Goal: Task Accomplishment & Management: Use online tool/utility

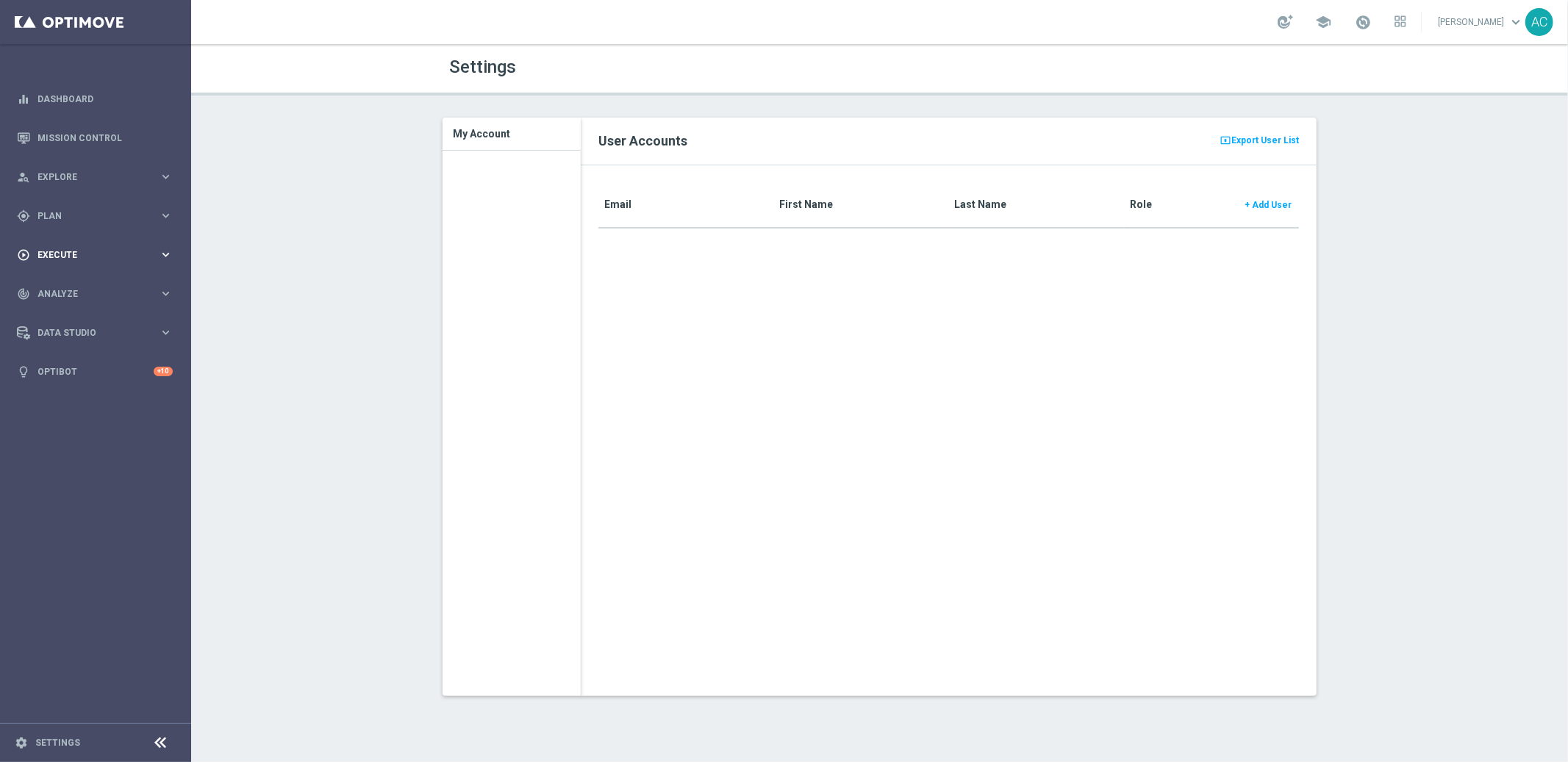
click at [108, 251] on span "Execute" at bounding box center [98, 255] width 121 height 9
click at [82, 284] on link "Campaign Builder" at bounding box center [96, 285] width 115 height 12
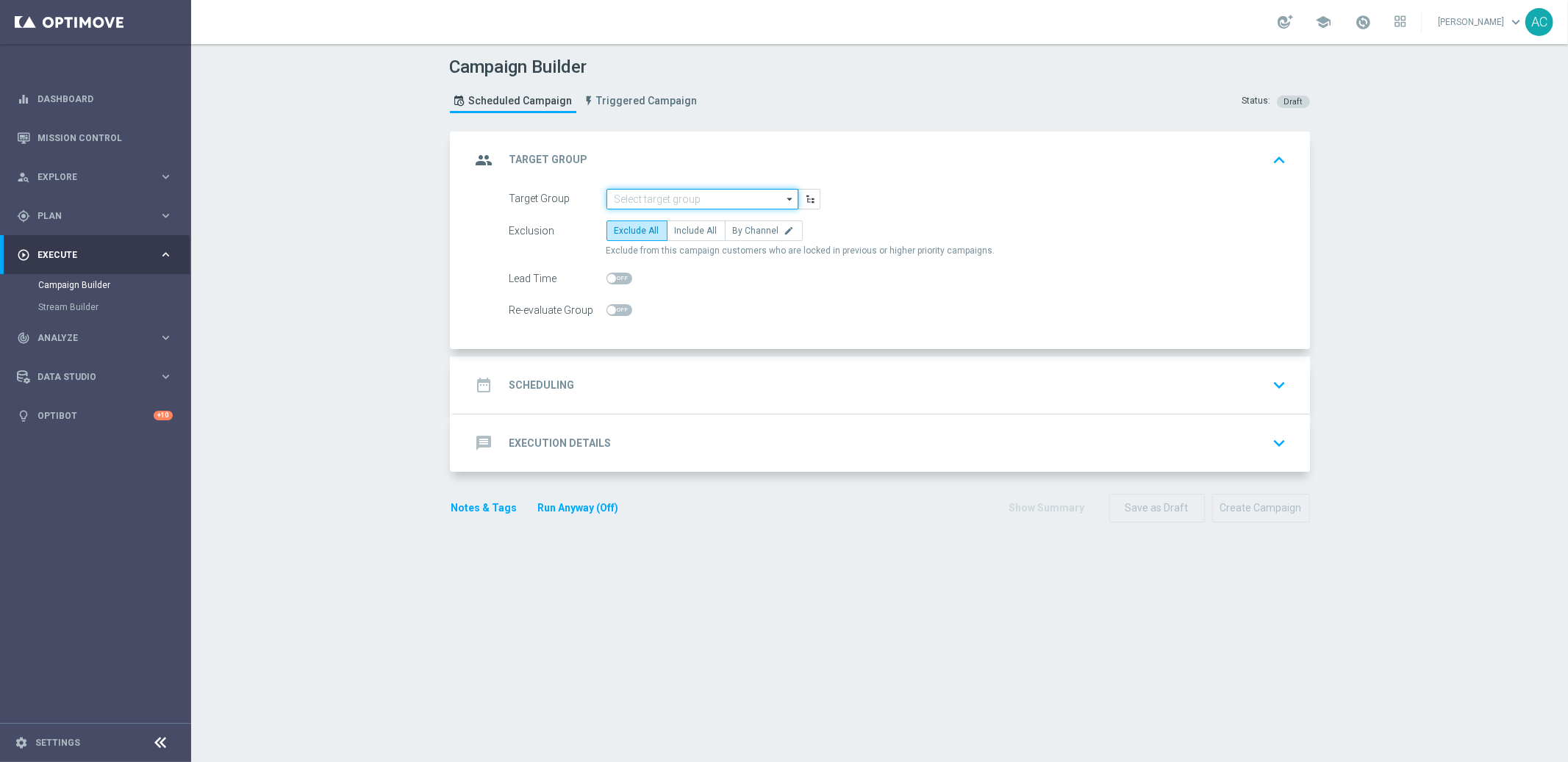
click at [713, 205] on input at bounding box center [702, 199] width 192 height 21
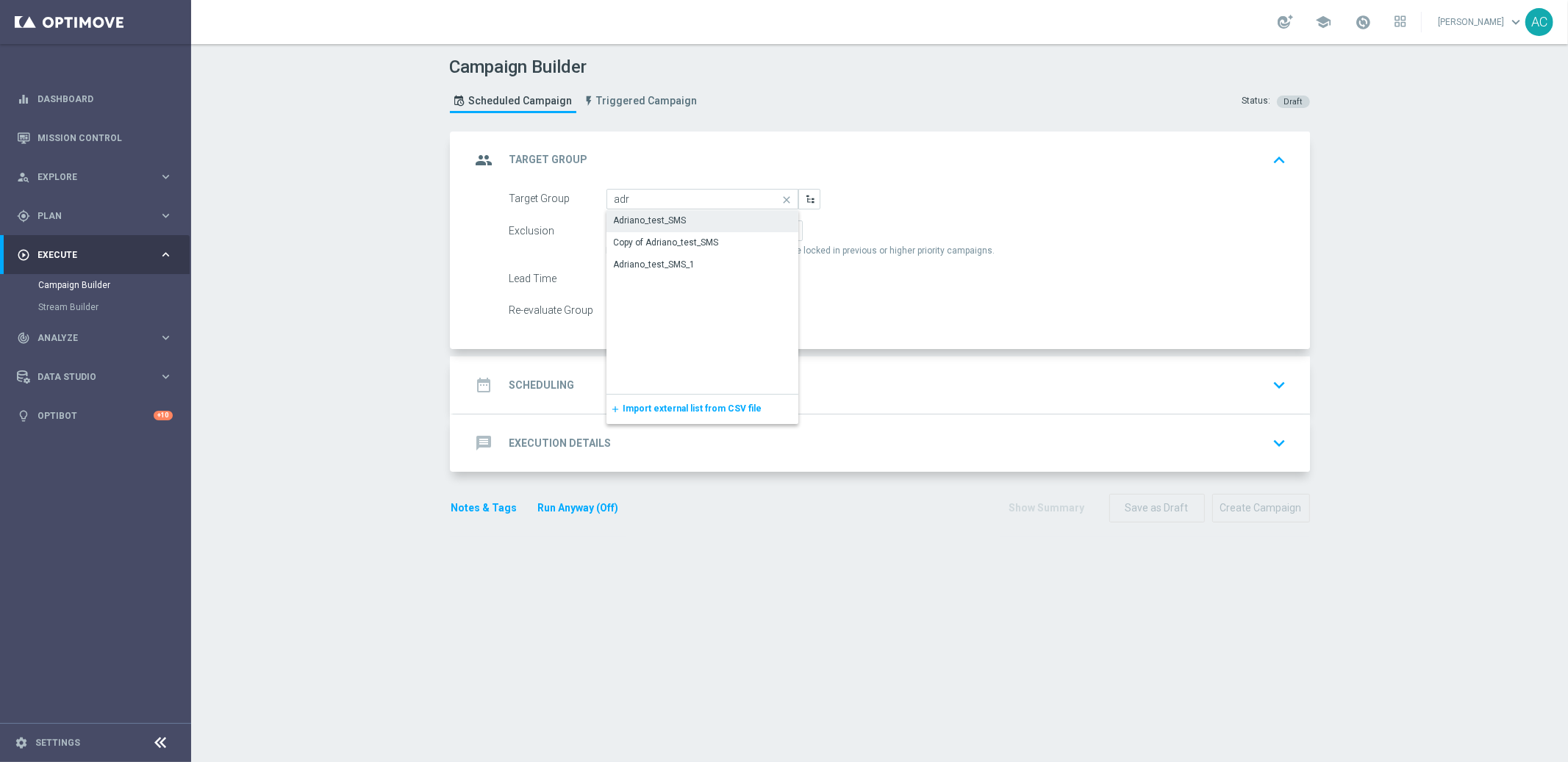
click at [705, 226] on div "Adriano_test_SMS" at bounding box center [703, 221] width 193 height 21
type input "Adriano_test_SMS"
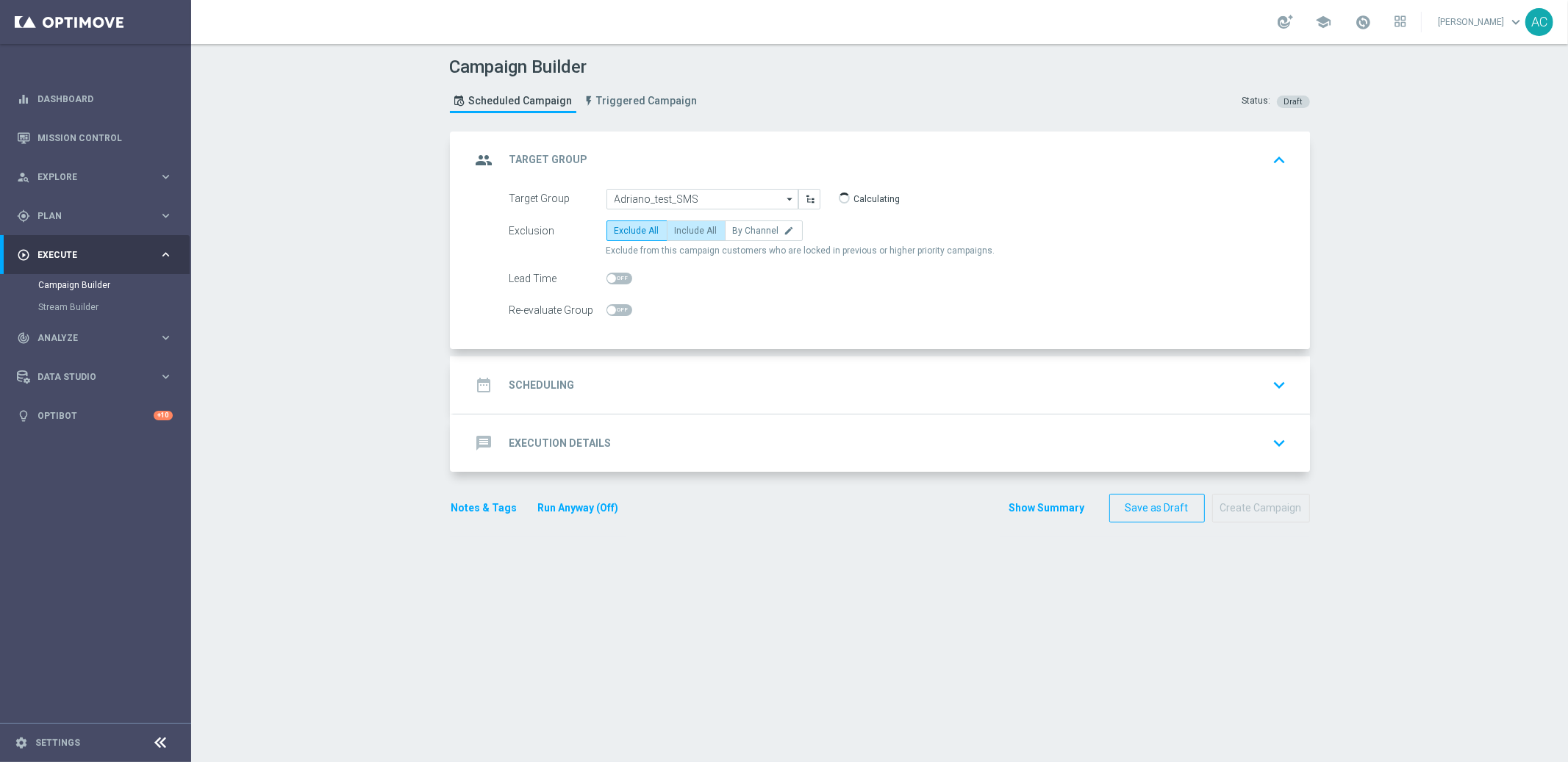
click at [684, 228] on span "Include All" at bounding box center [696, 230] width 43 height 10
click at [684, 229] on input "Include All" at bounding box center [680, 234] width 10 height 10
radio input "true"
click at [574, 403] on div "date_range Scheduling keyboard_arrow_down" at bounding box center [882, 385] width 856 height 57
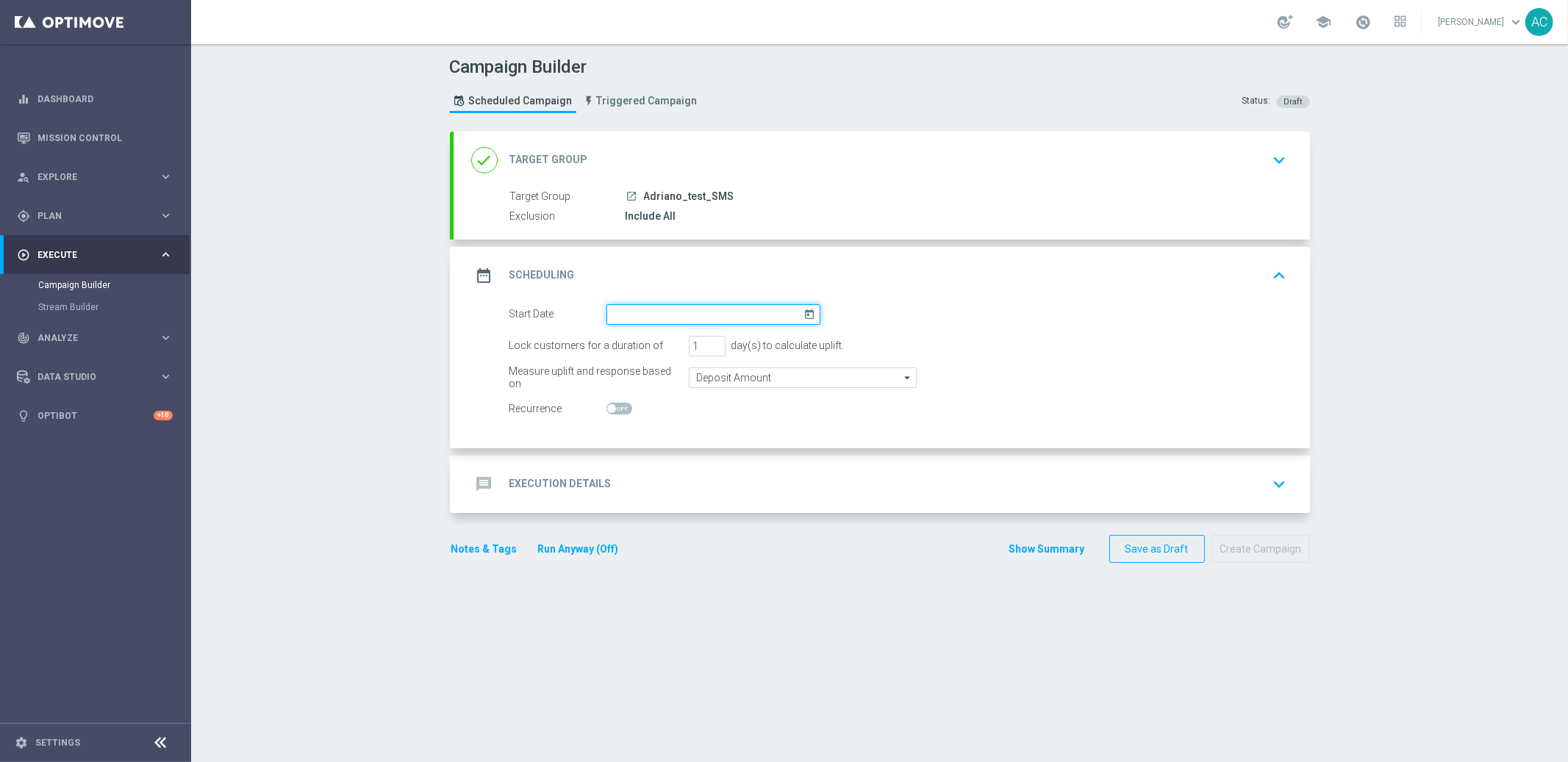
click at [664, 313] on input at bounding box center [713, 315] width 214 height 21
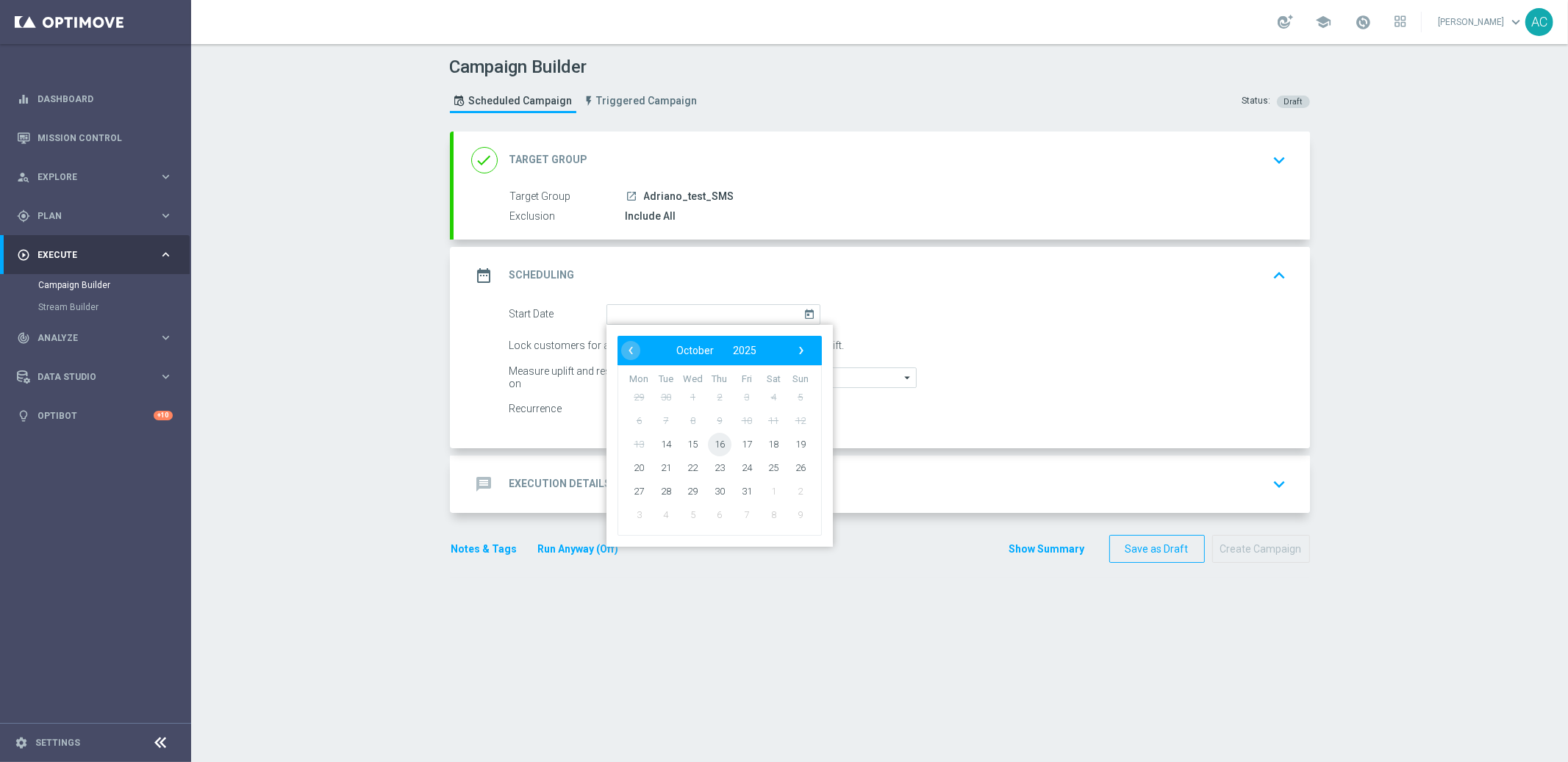
click at [719, 445] on span "16" at bounding box center [718, 443] width 23 height 23
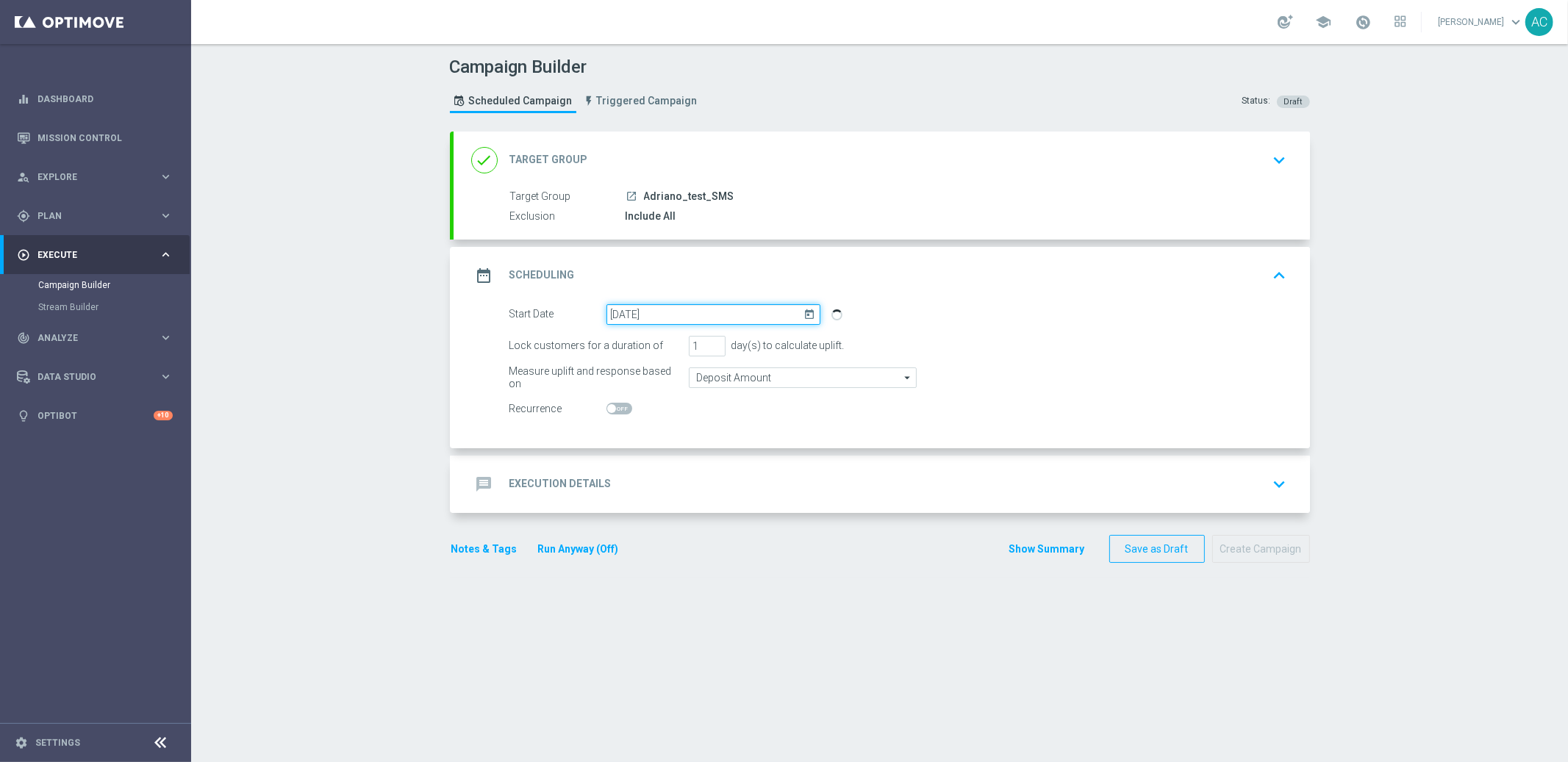
click at [708, 319] on input "[DATE]" at bounding box center [713, 315] width 214 height 21
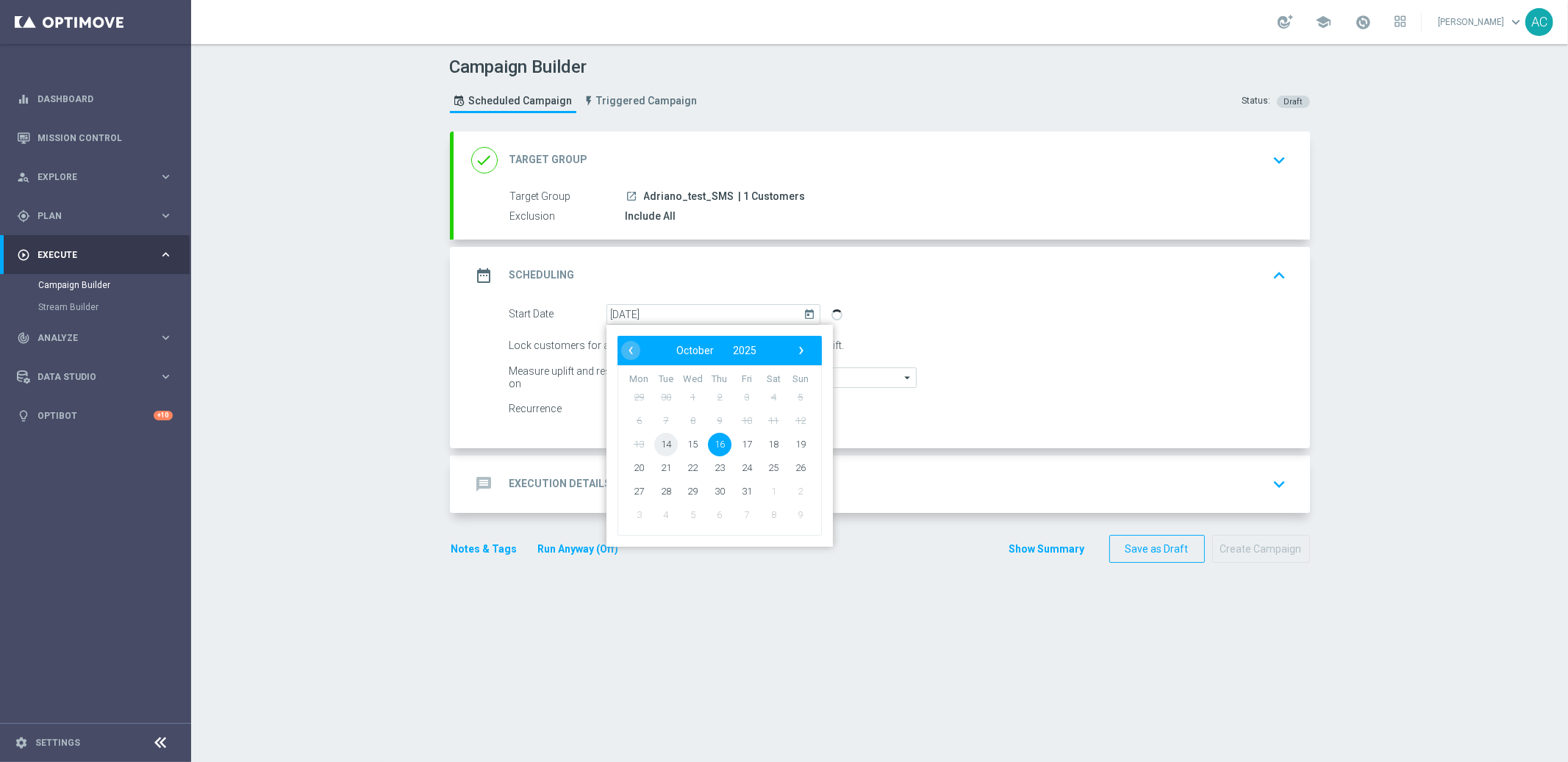
click at [661, 446] on span "14" at bounding box center [665, 443] width 23 height 23
type input "[DATE]"
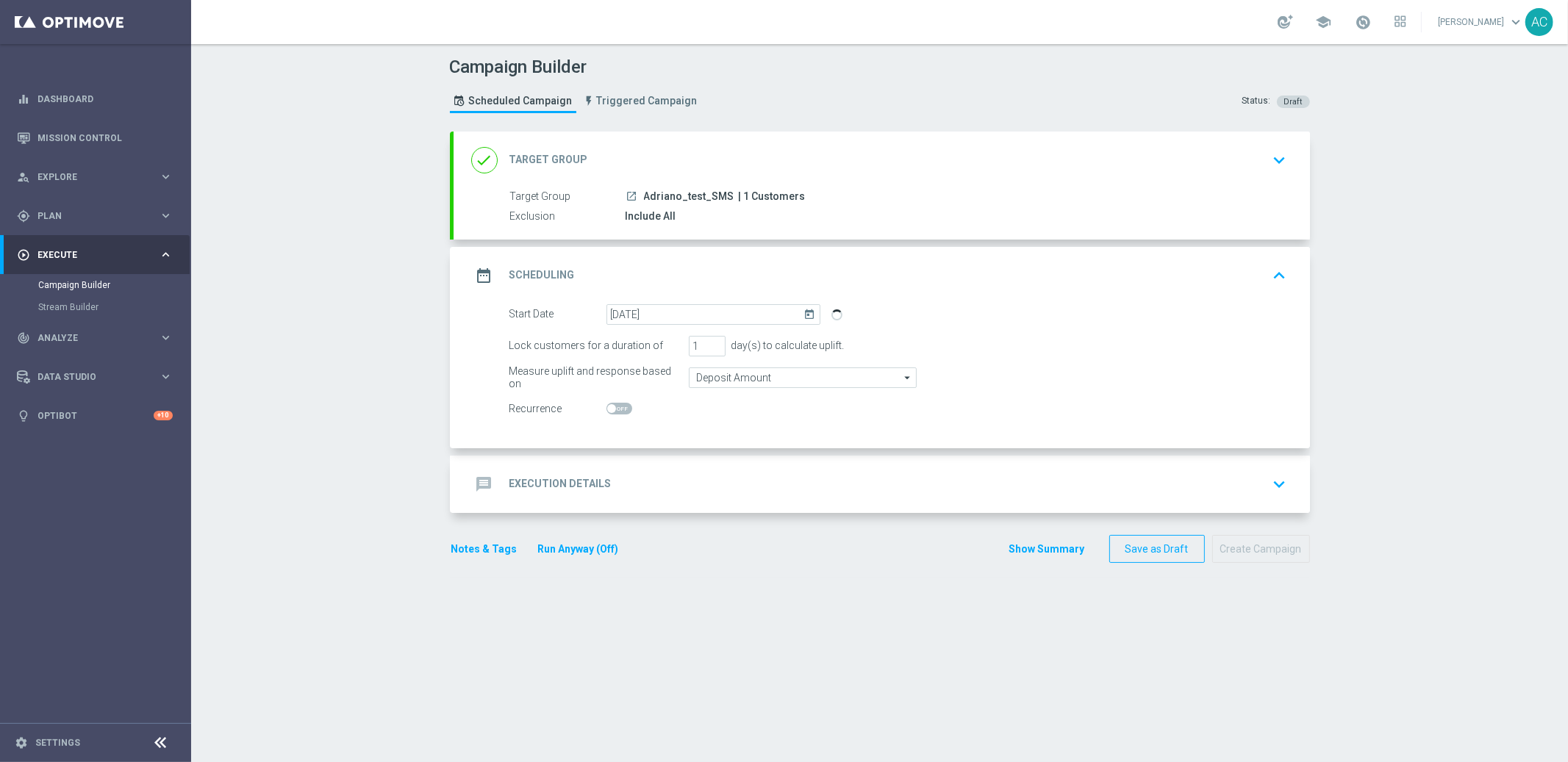
click at [570, 501] on div "message Execution Details keyboard_arrow_down" at bounding box center [882, 483] width 856 height 57
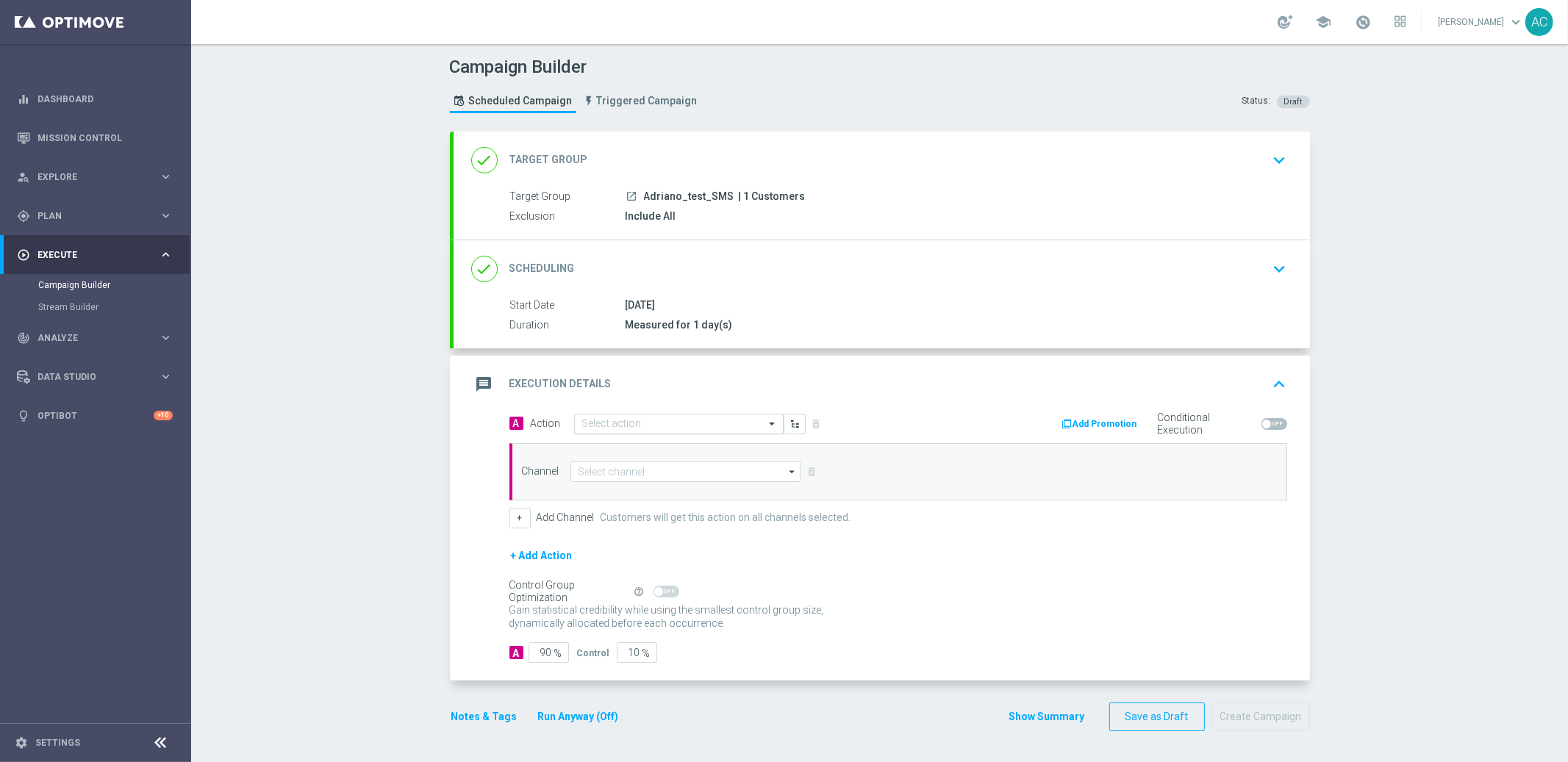
click at [625, 420] on input "text" at bounding box center [664, 425] width 164 height 13
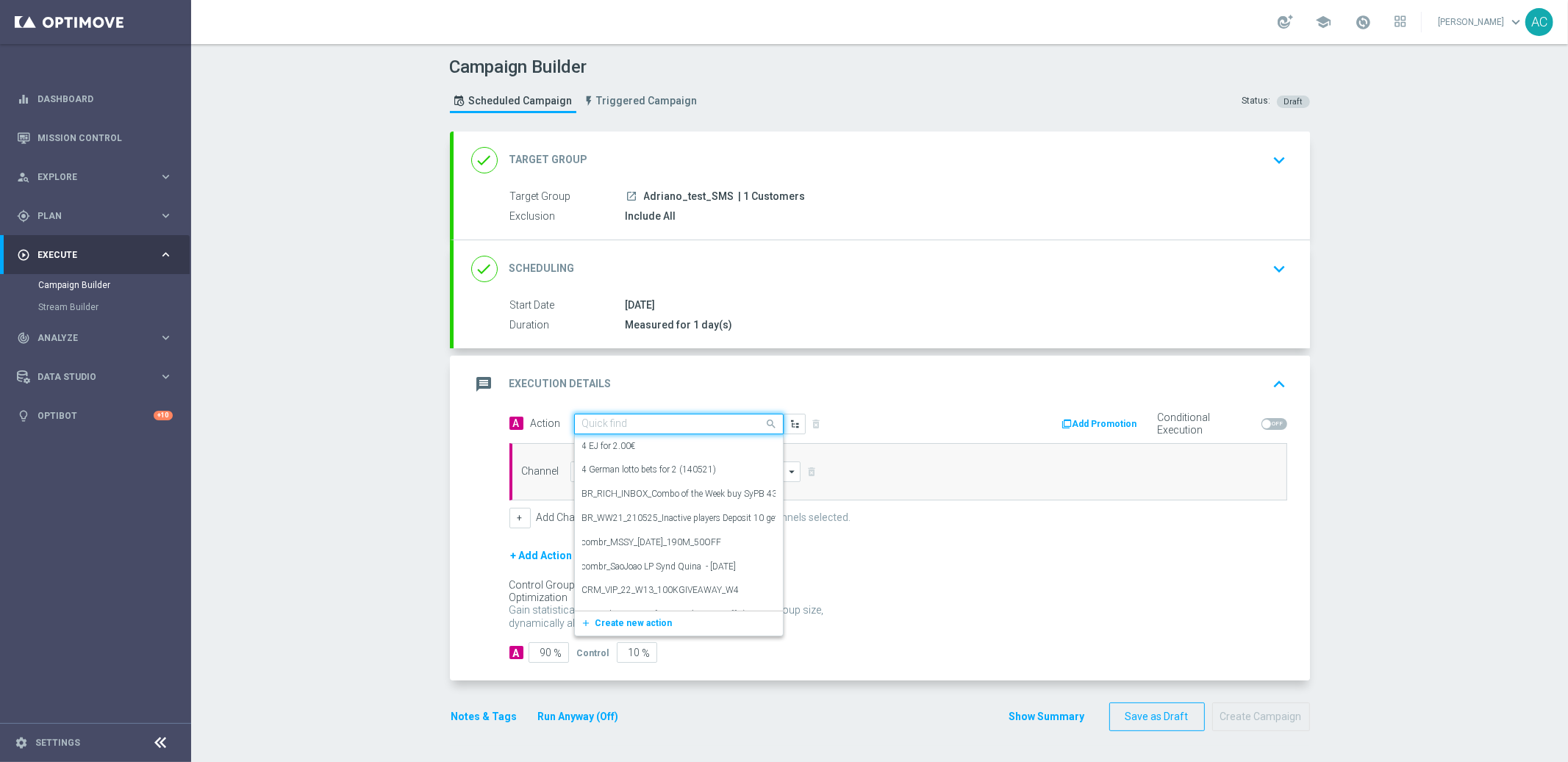
paste input "BR_CAS__GOM_OCT_ZOMBIE__NVIP_PUSH_TAC_GM"
type input "BR_CAS__GOM_OCT_ZOMBIE__NVIP_PUSH_TAC_GM"
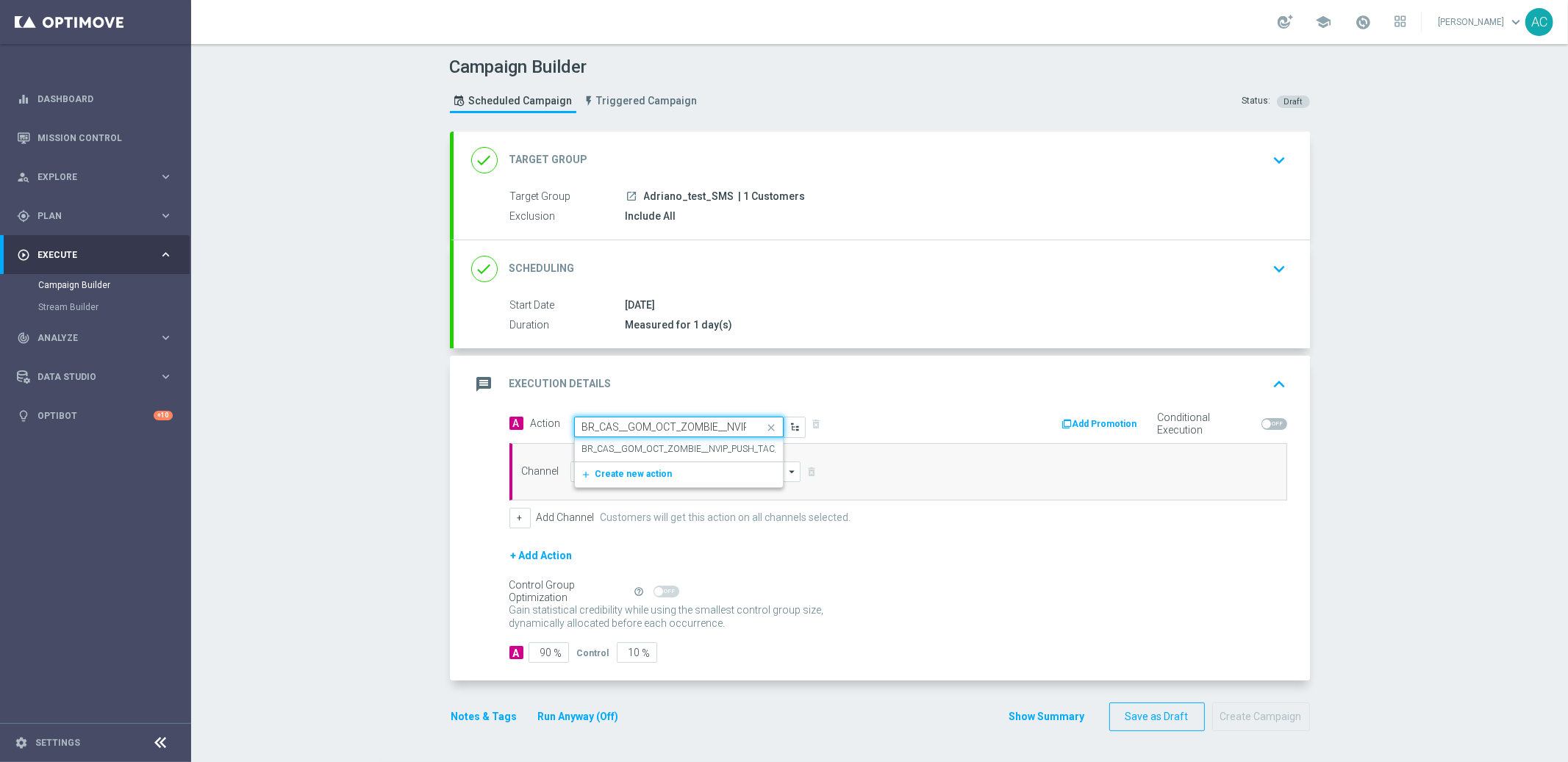
scroll to position [0, 76]
click at [672, 446] on label "BR_CAS__GOM_OCT_ZOMBIE__NVIP_PUSH_TAC_GM" at bounding box center [688, 450] width 212 height 13
click at [631, 477] on input at bounding box center [685, 472] width 231 height 21
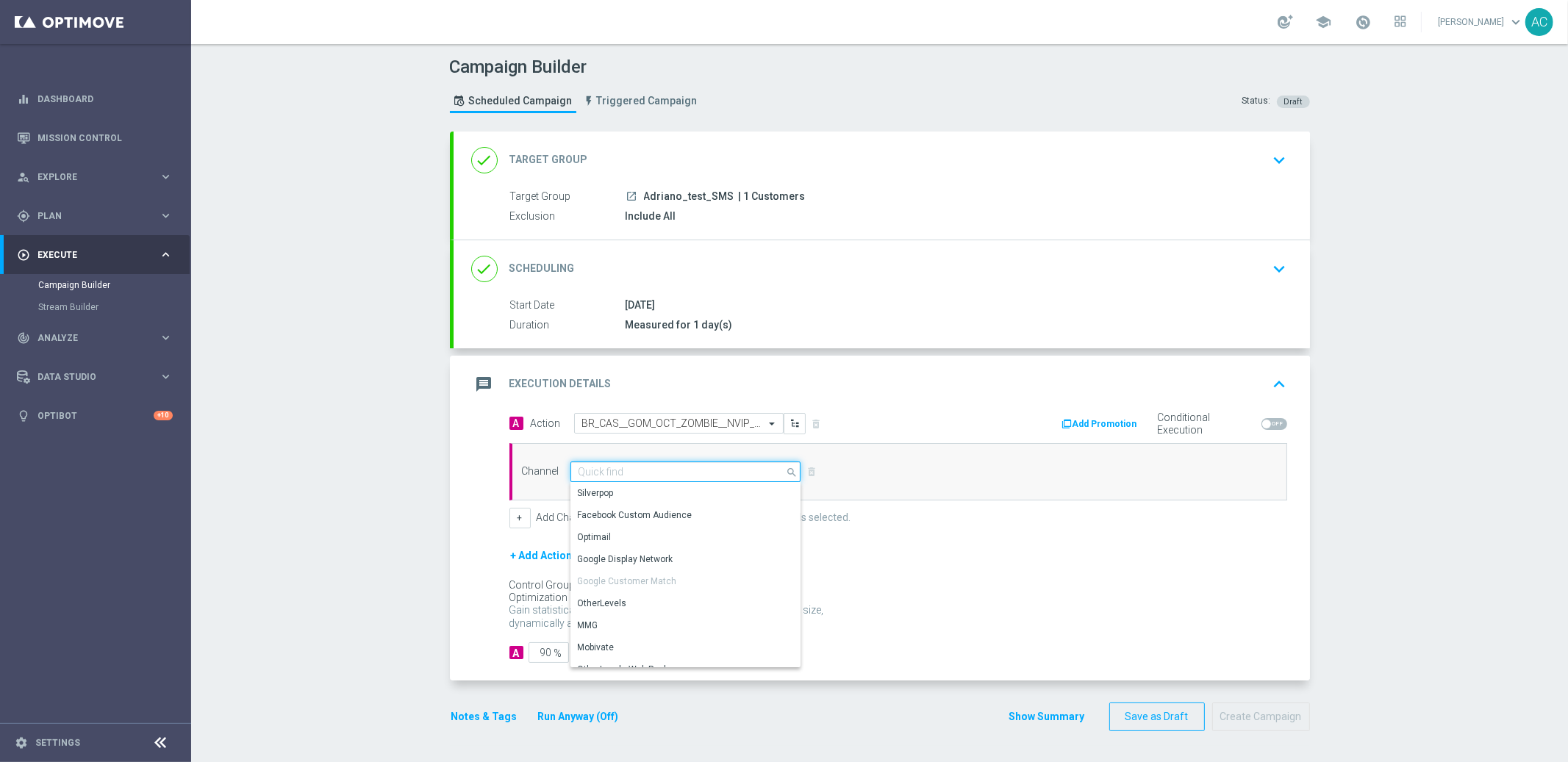
type input "r"
type input "p"
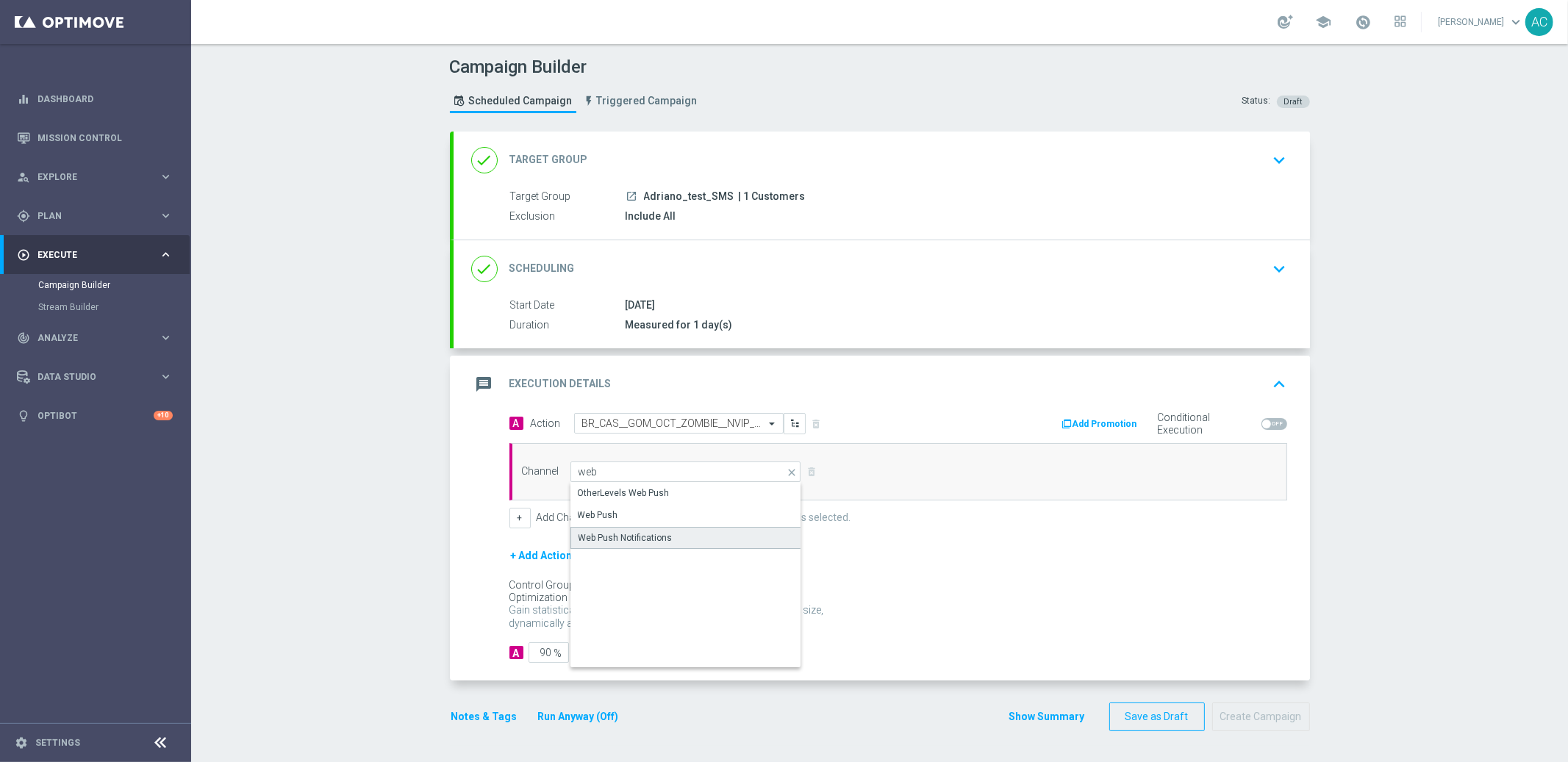
click at [636, 534] on div "Web Push Notifications" at bounding box center [625, 538] width 94 height 13
type input "Web Push Notifications"
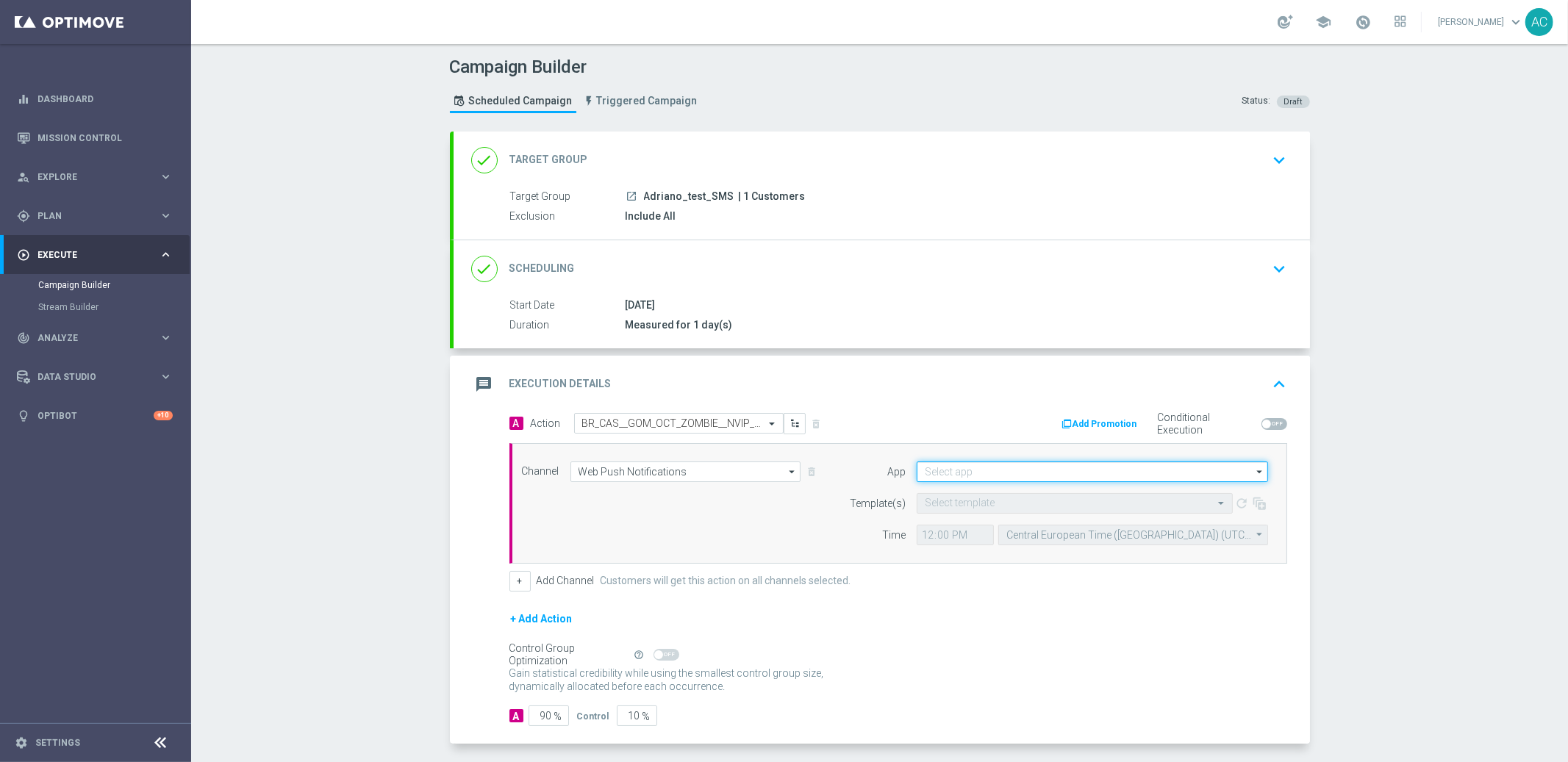
click at [995, 475] on input at bounding box center [1092, 472] width 351 height 21
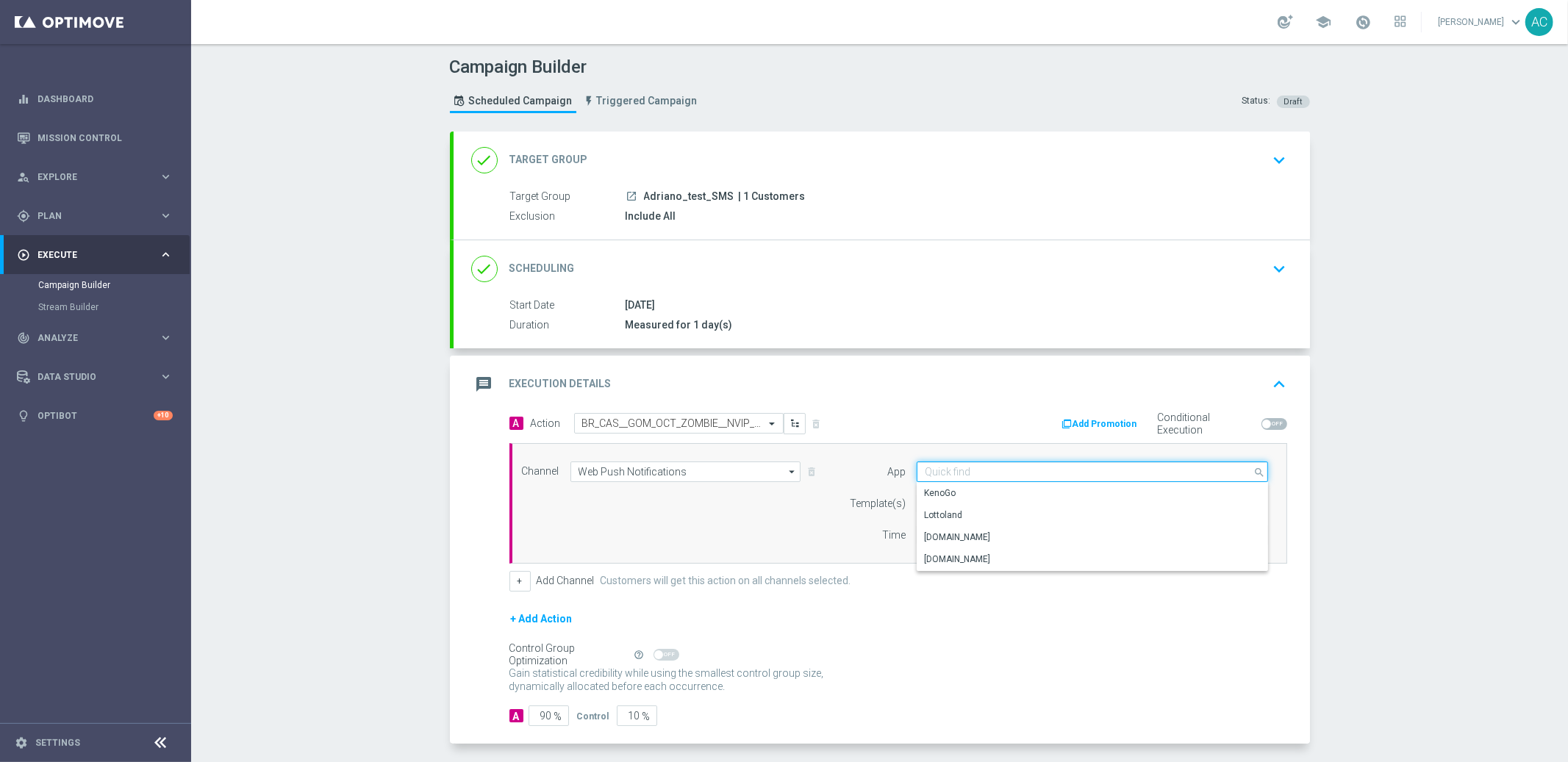
paste input "BR_CAS__GOM_OCT_ZOMBIE__NVIP_PUSH_TAC_GM"
type input "BR_CAS__GOM_OCT_ZOMBIE__NVIP_PUSH_TAC_GM"
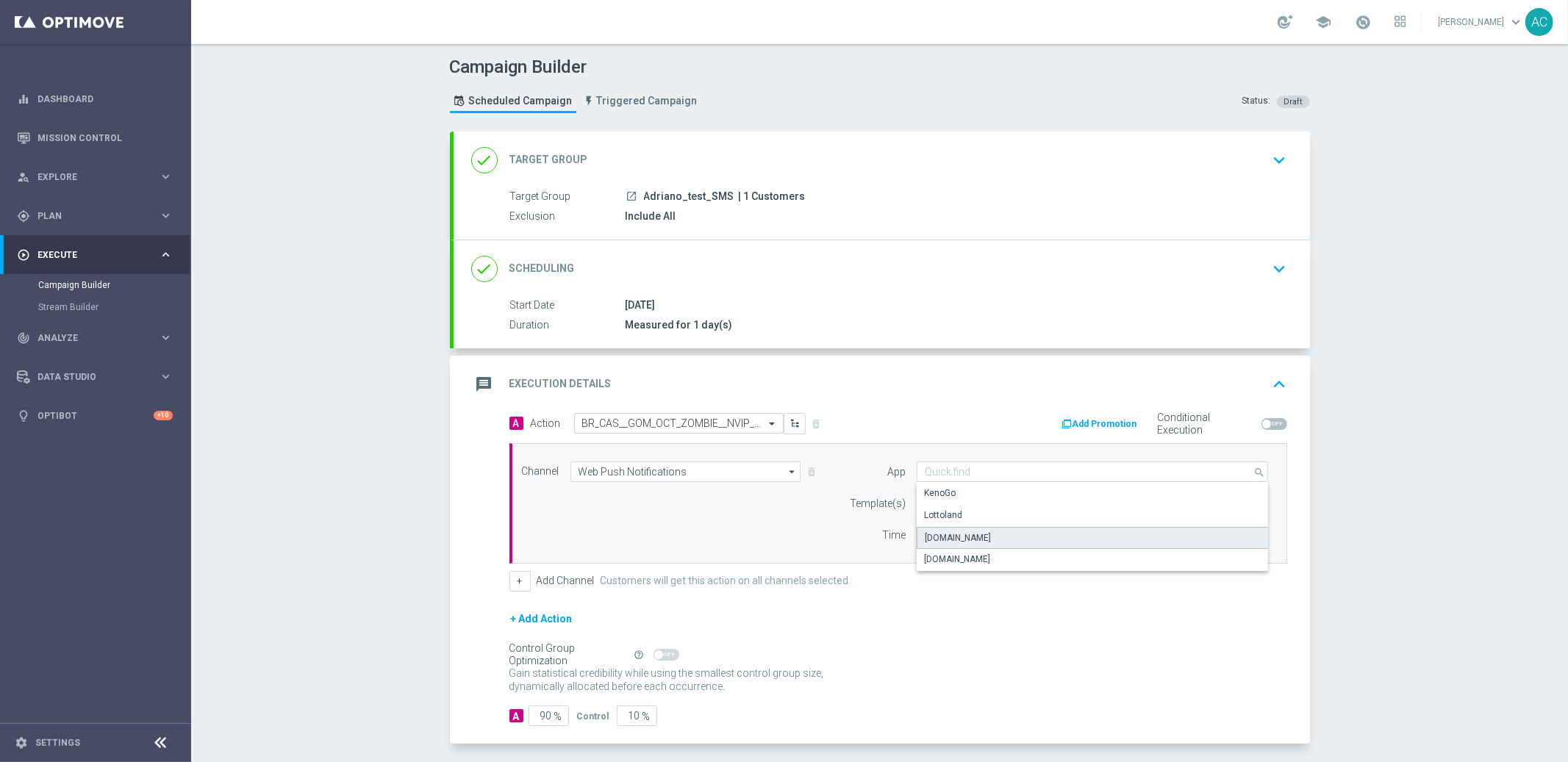
click at [1001, 535] on div "[DOMAIN_NAME]" at bounding box center [1092, 537] width 352 height 22
type input "[DOMAIN_NAME]"
click at [974, 498] on input "text" at bounding box center [1060, 504] width 271 height 13
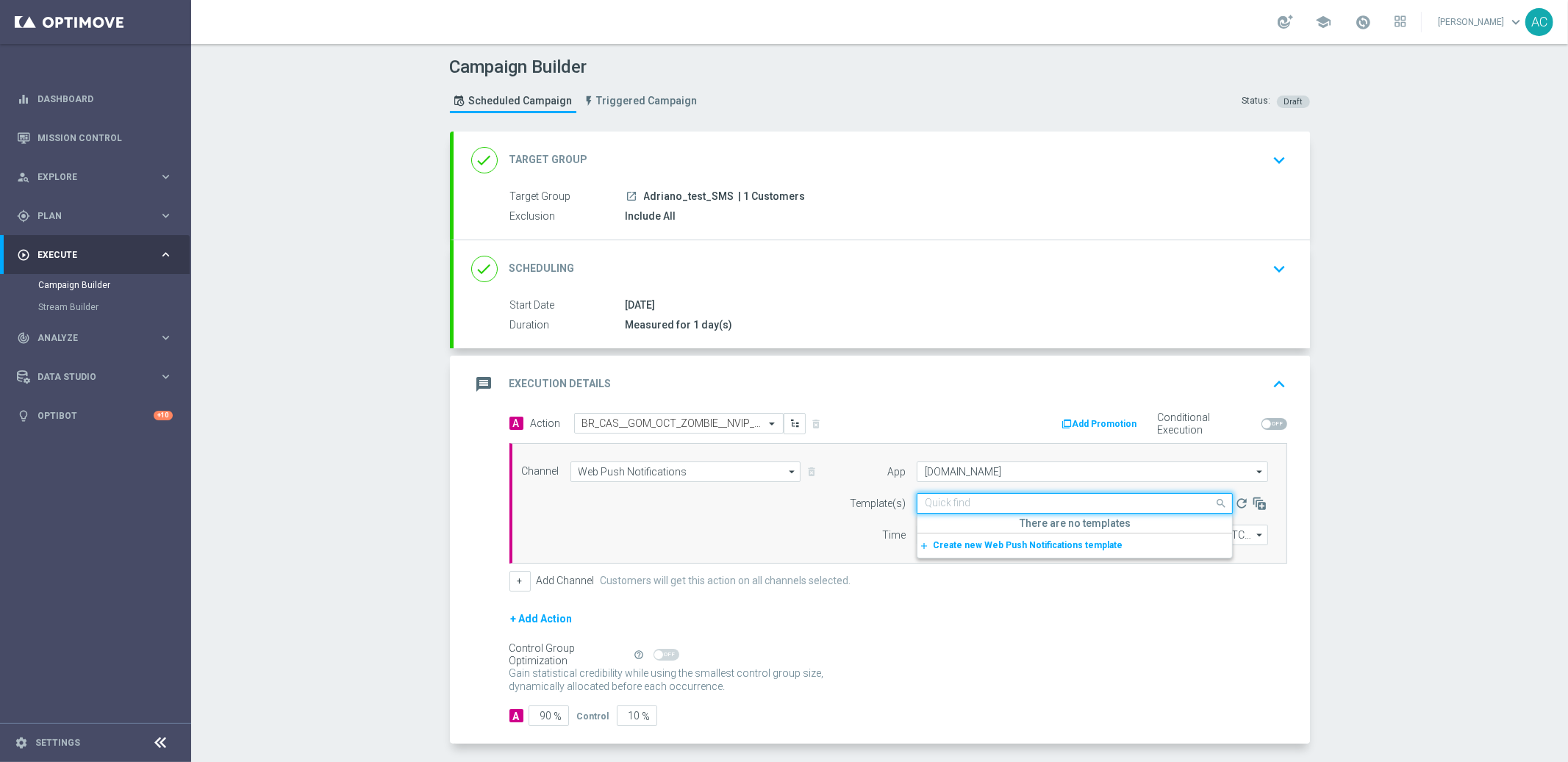
paste input "BR_CAS__GOM_OCT_ZOMBIE__NVIP_PUSH_TAC_GM"
type input "BR_CAS__GOM_OCT_ZOMBIE__NVIP_PUSH_TAC_GM"
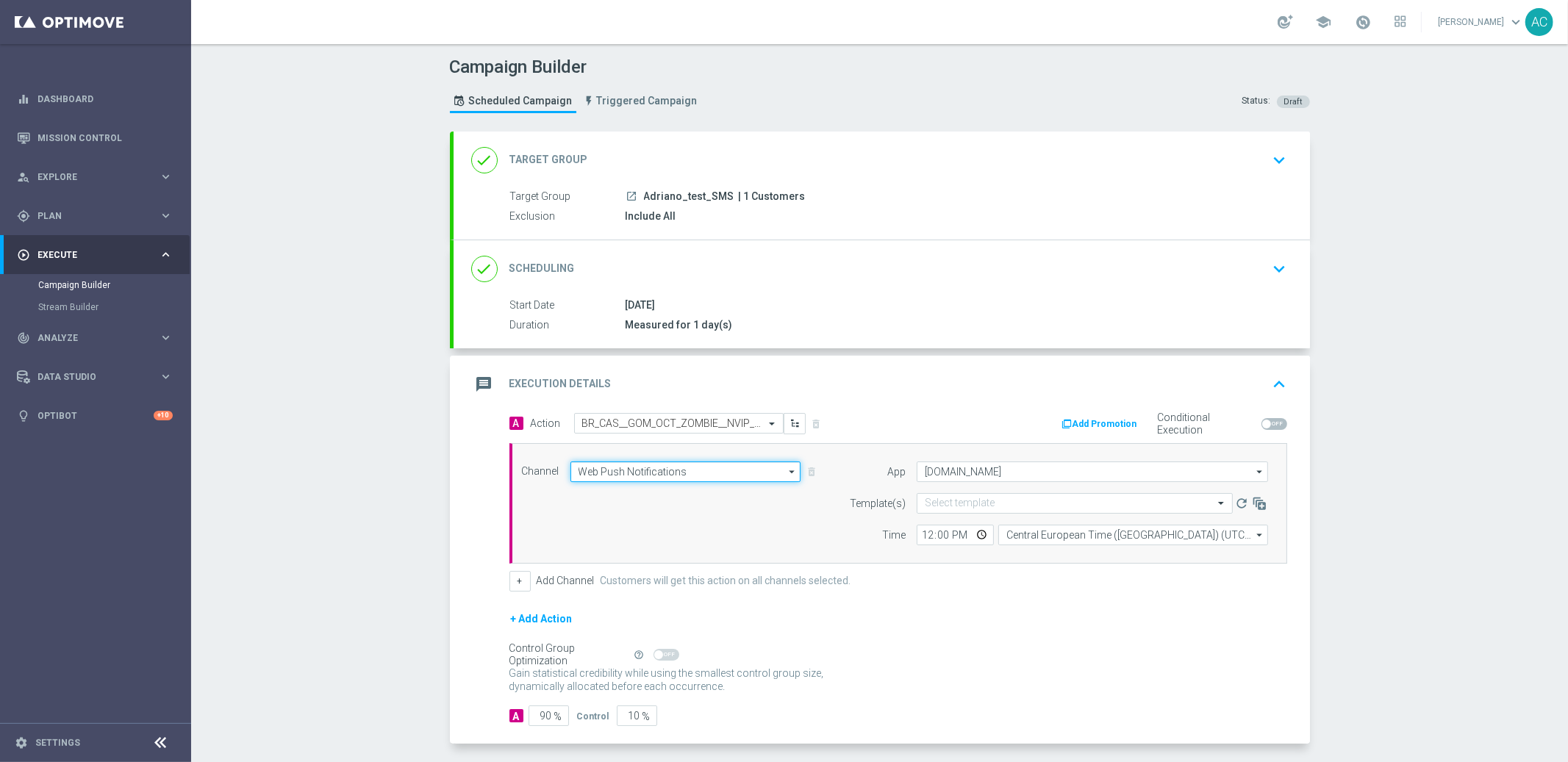
click at [653, 471] on input "Web Push Notifications" at bounding box center [685, 472] width 231 height 21
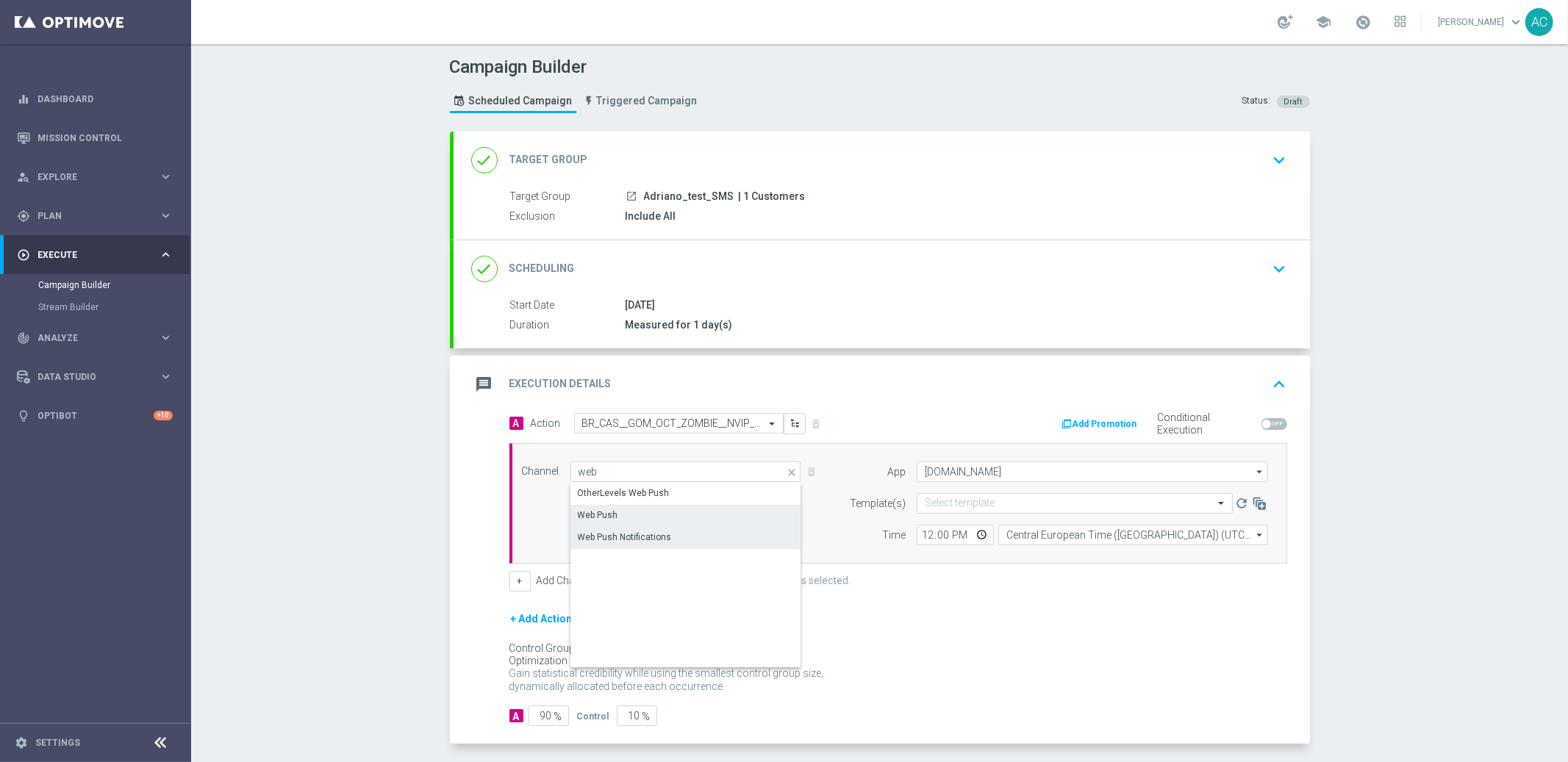
click at [664, 513] on div "Web Push" at bounding box center [686, 515] width 231 height 21
type input "Web Push"
click at [996, 501] on input "text" at bounding box center [1068, 503] width 288 height 13
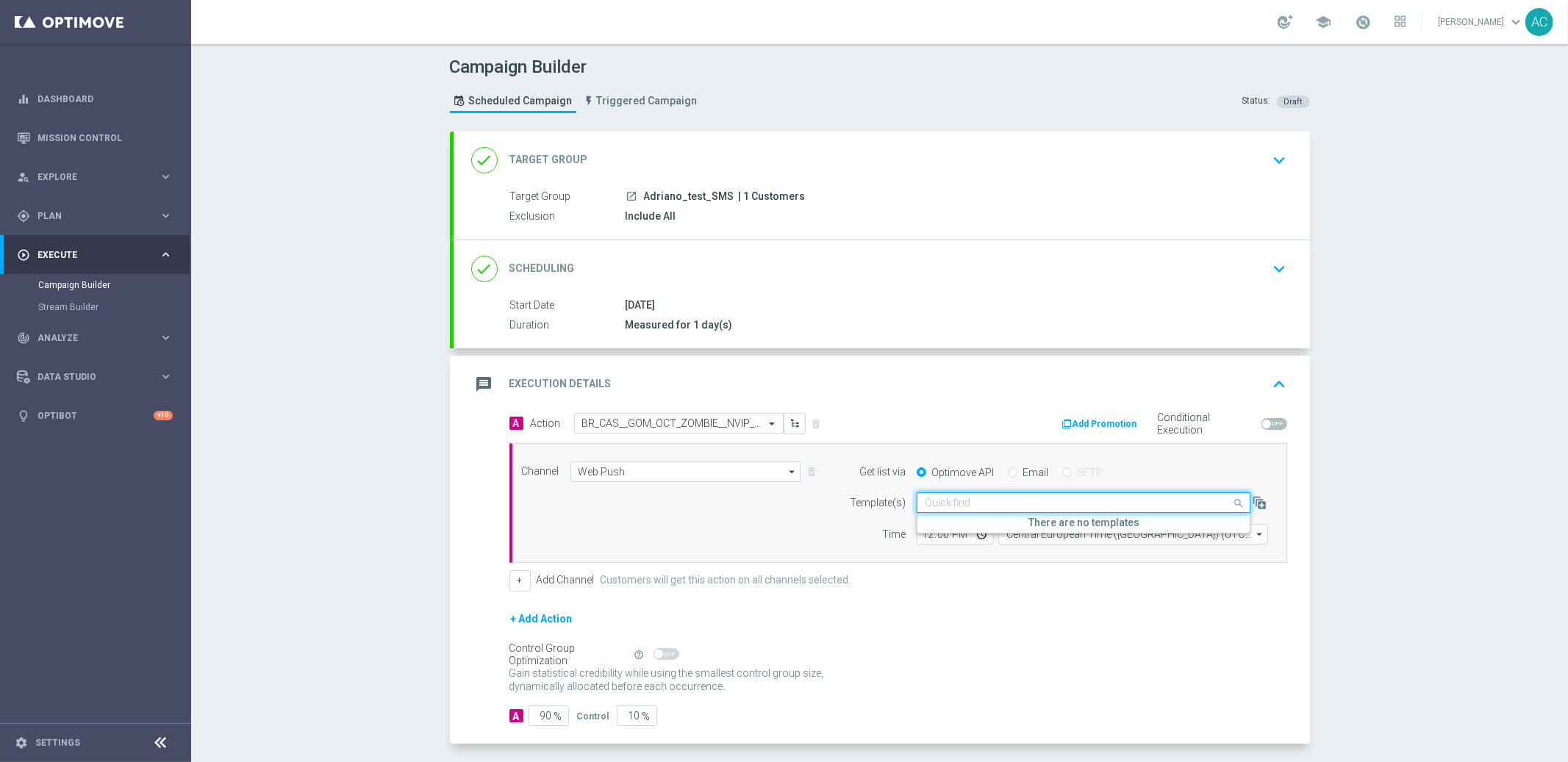
paste input "BR_CAS__GOM_OCT_ZOMBIE__NVIP_PUSH_TAC_GM"
type input "BR_CAS__GOM_OCT_ZOMBIE__NVIP_PUSH_TAC_GM"
click at [794, 532] on div "Channel Web Push Web Push arrow_drop_down Show Selected 1 of 26 Silverpop" at bounding box center [895, 503] width 769 height 84
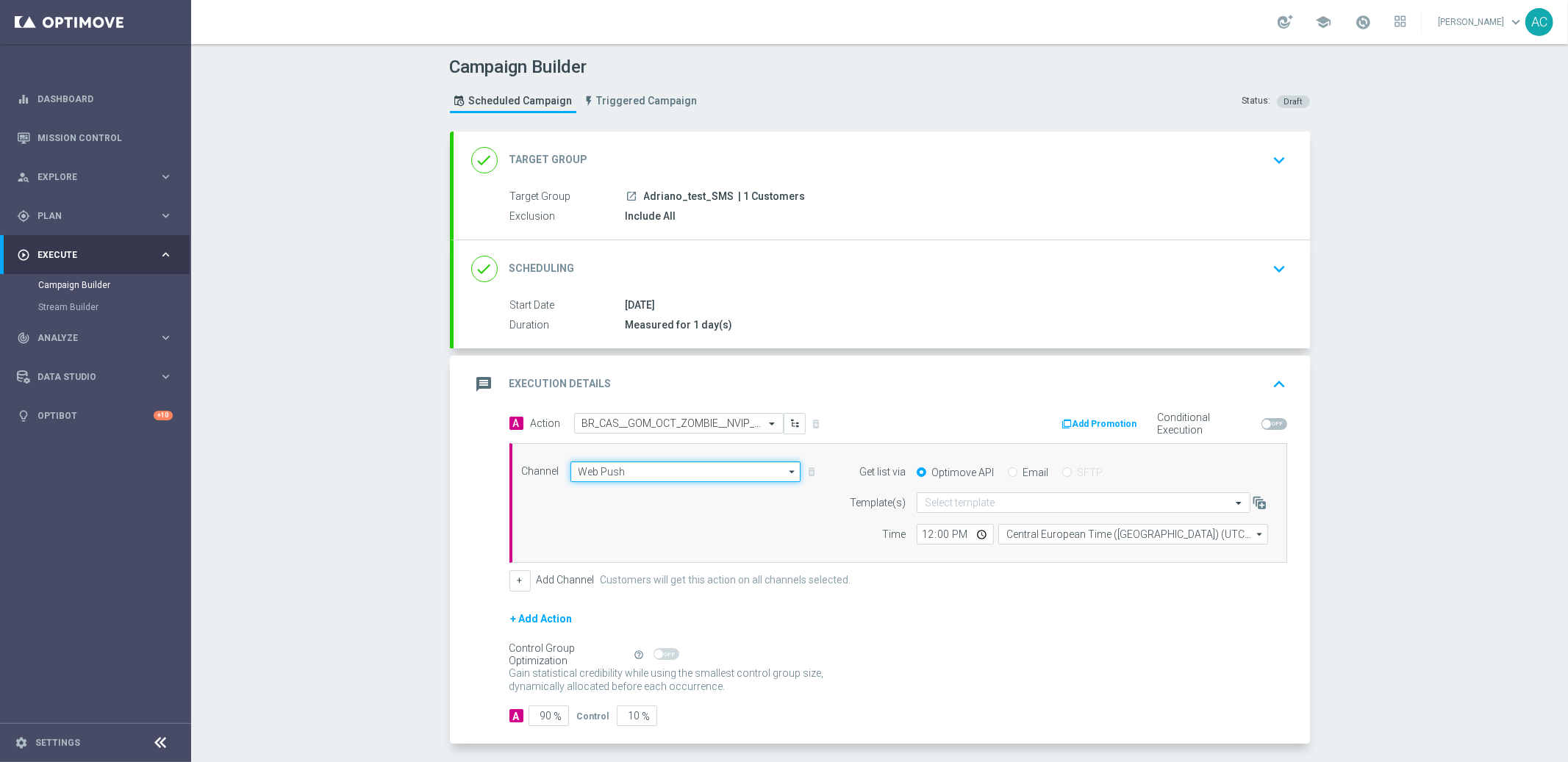
click at [583, 479] on input "Web Push" at bounding box center [685, 472] width 231 height 21
type input "p"
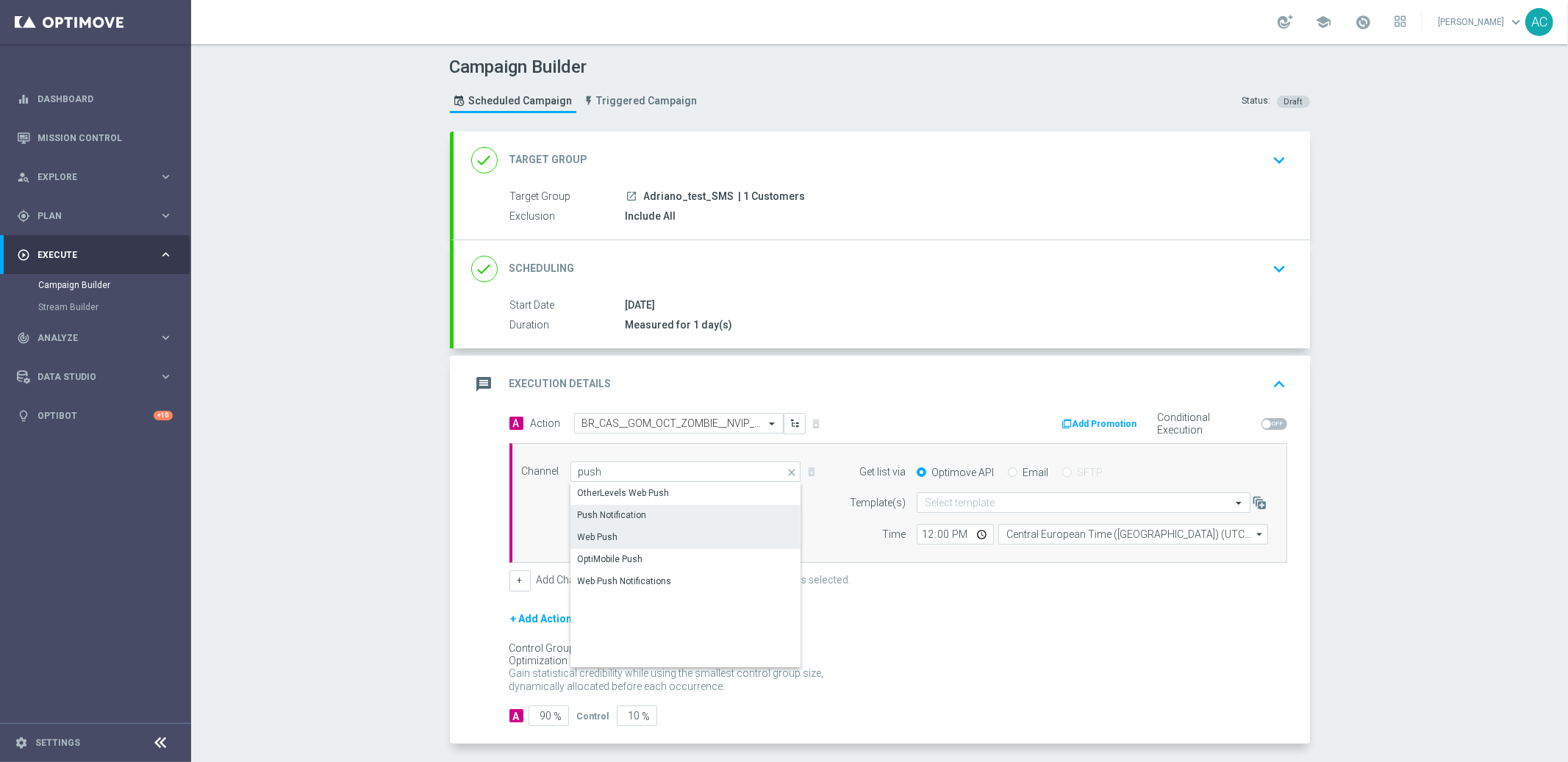
click at [649, 510] on div "Push Notification" at bounding box center [686, 515] width 231 height 21
type input "Push Notification"
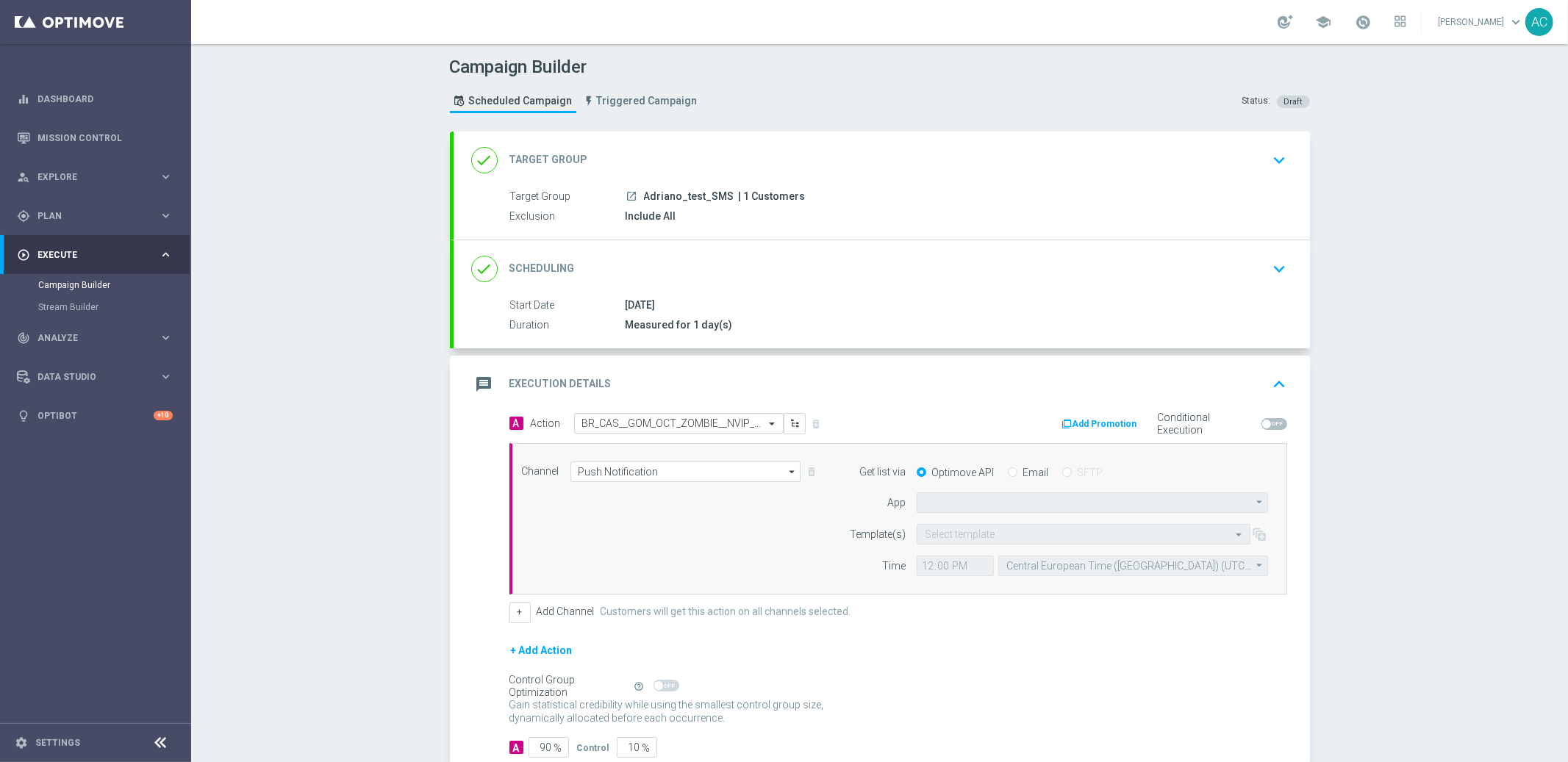
type input "Default App"
click at [991, 539] on input "text" at bounding box center [1068, 535] width 288 height 13
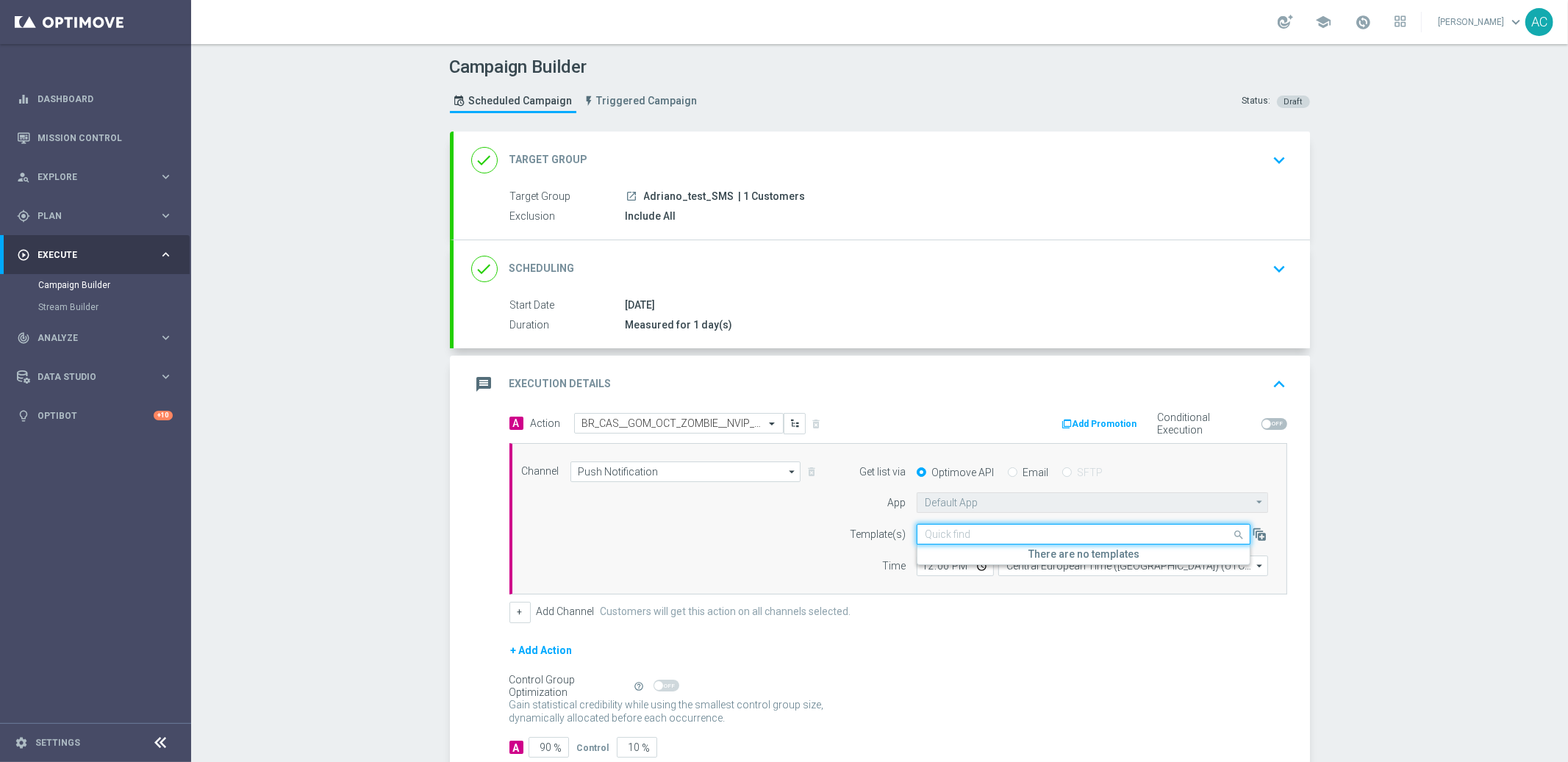
paste input "BR_CAS__GOM_OCT_ZOMBIE__NVIP_PUSH_TAC_GM"
type input "BR_CAS__GOM_OCT_ZOMBIE__NVIP_PUSH_TAC_GM"
click at [749, 552] on div "Channel Push Notification Push Notification arrow_drop_down Show Selected 1 of …" at bounding box center [895, 520] width 769 height 116
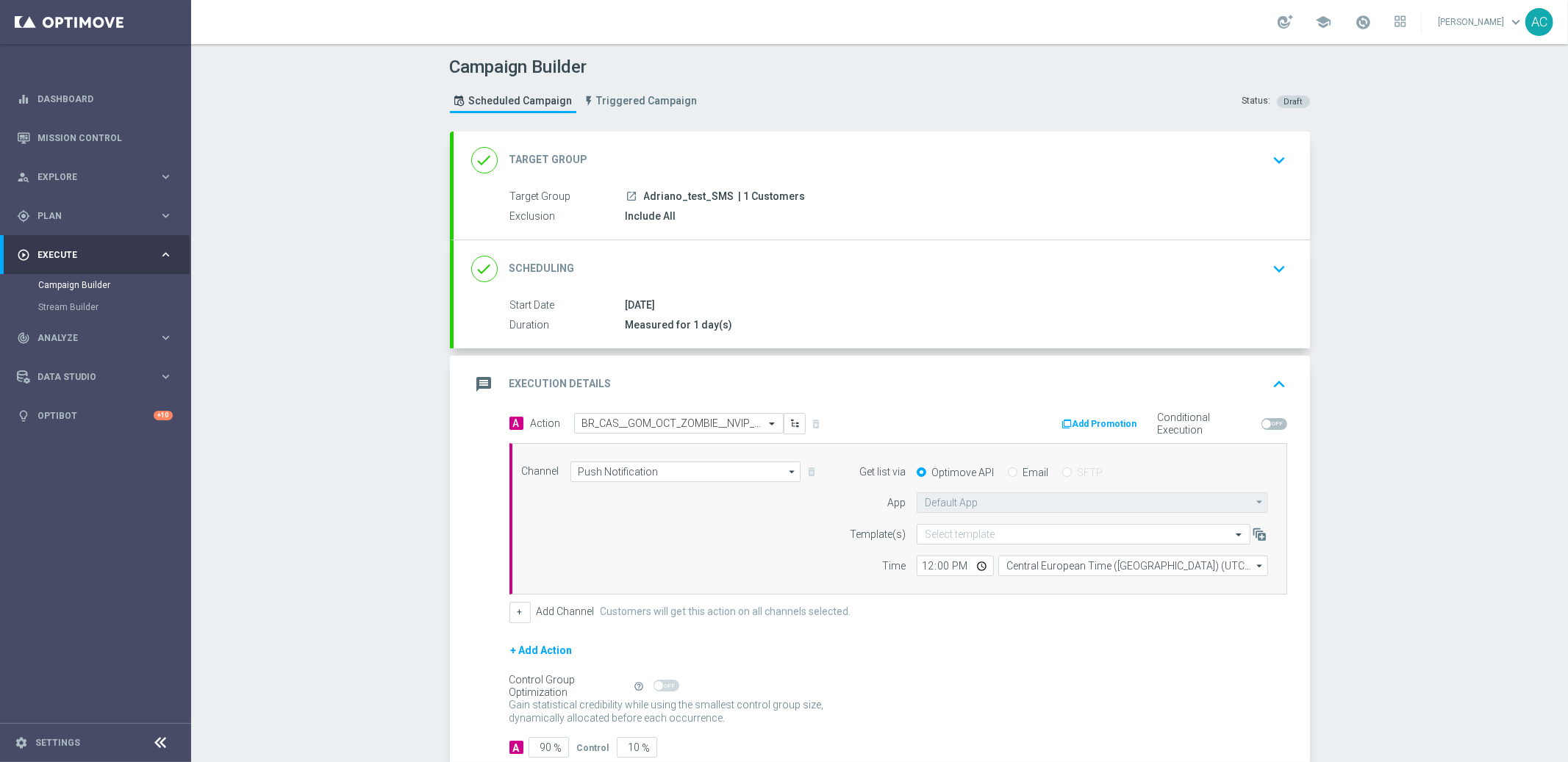
click at [1008, 472] on input "Email" at bounding box center [1013, 474] width 10 height 10
radio input "true"
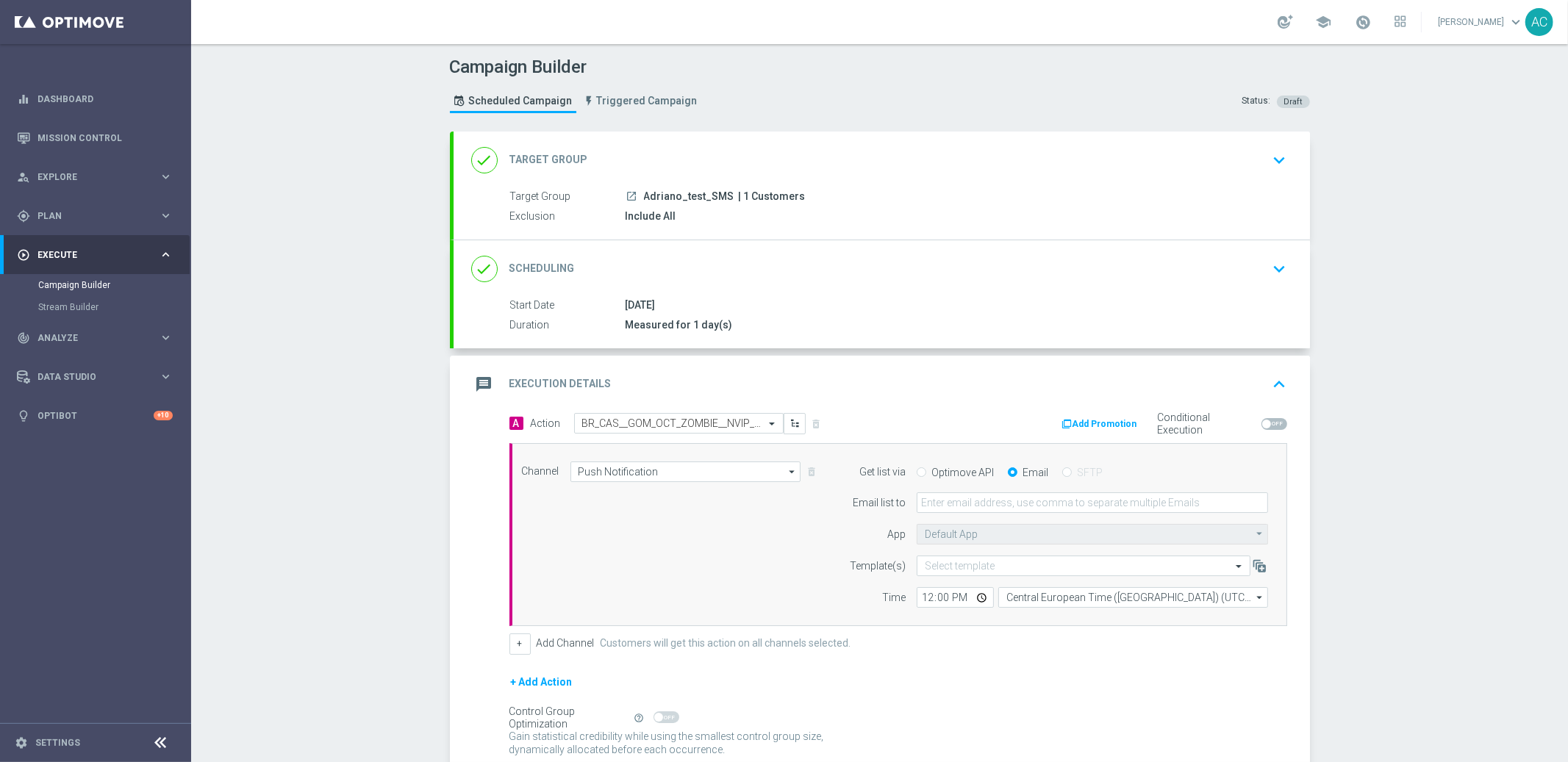
click at [922, 470] on div "Optimove API" at bounding box center [955, 472] width 77 height 13
click at [917, 472] on input "Optimove API" at bounding box center [921, 474] width 10 height 10
radio input "true"
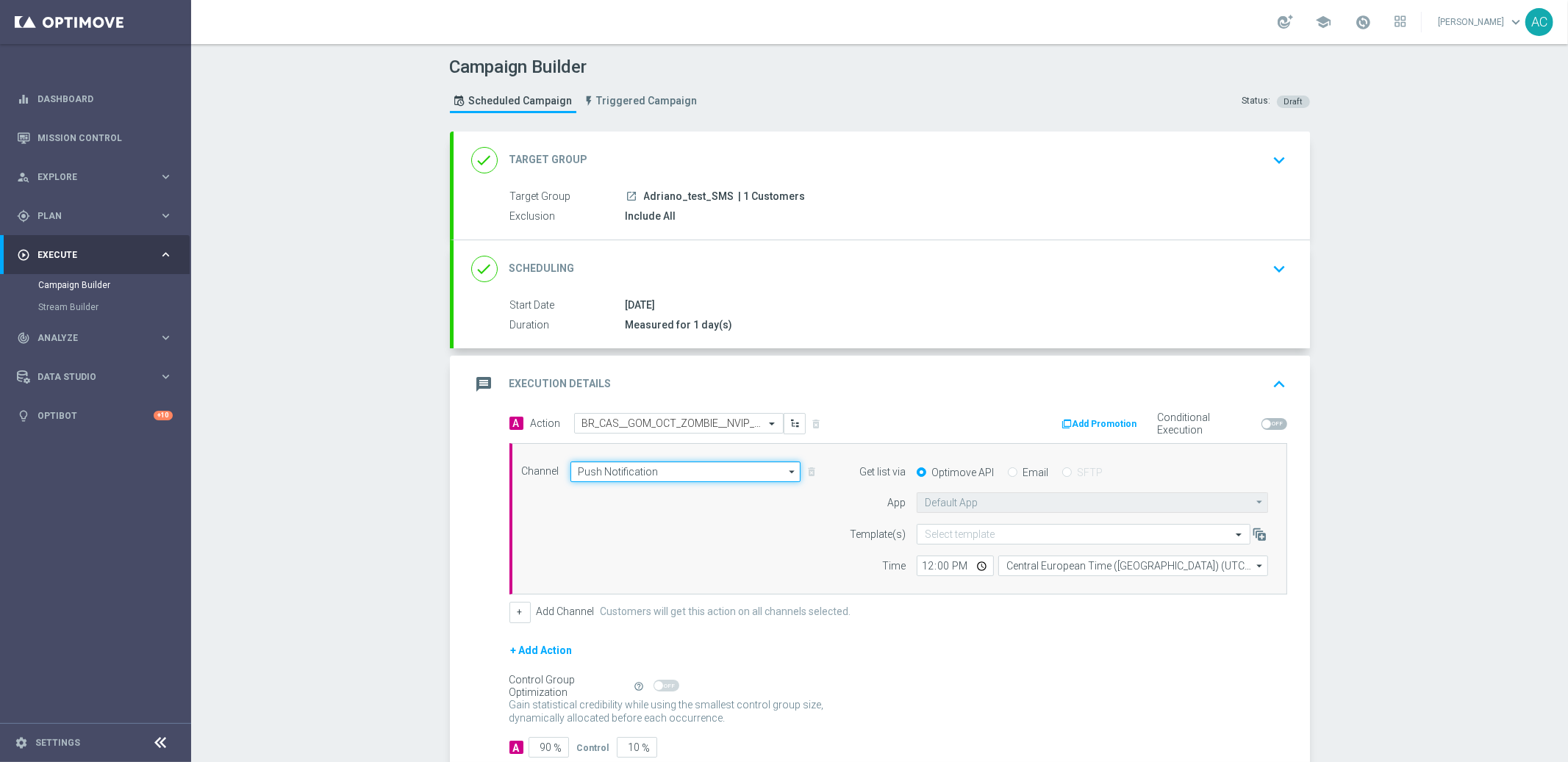
click at [693, 479] on input "Push Notification" at bounding box center [685, 472] width 231 height 21
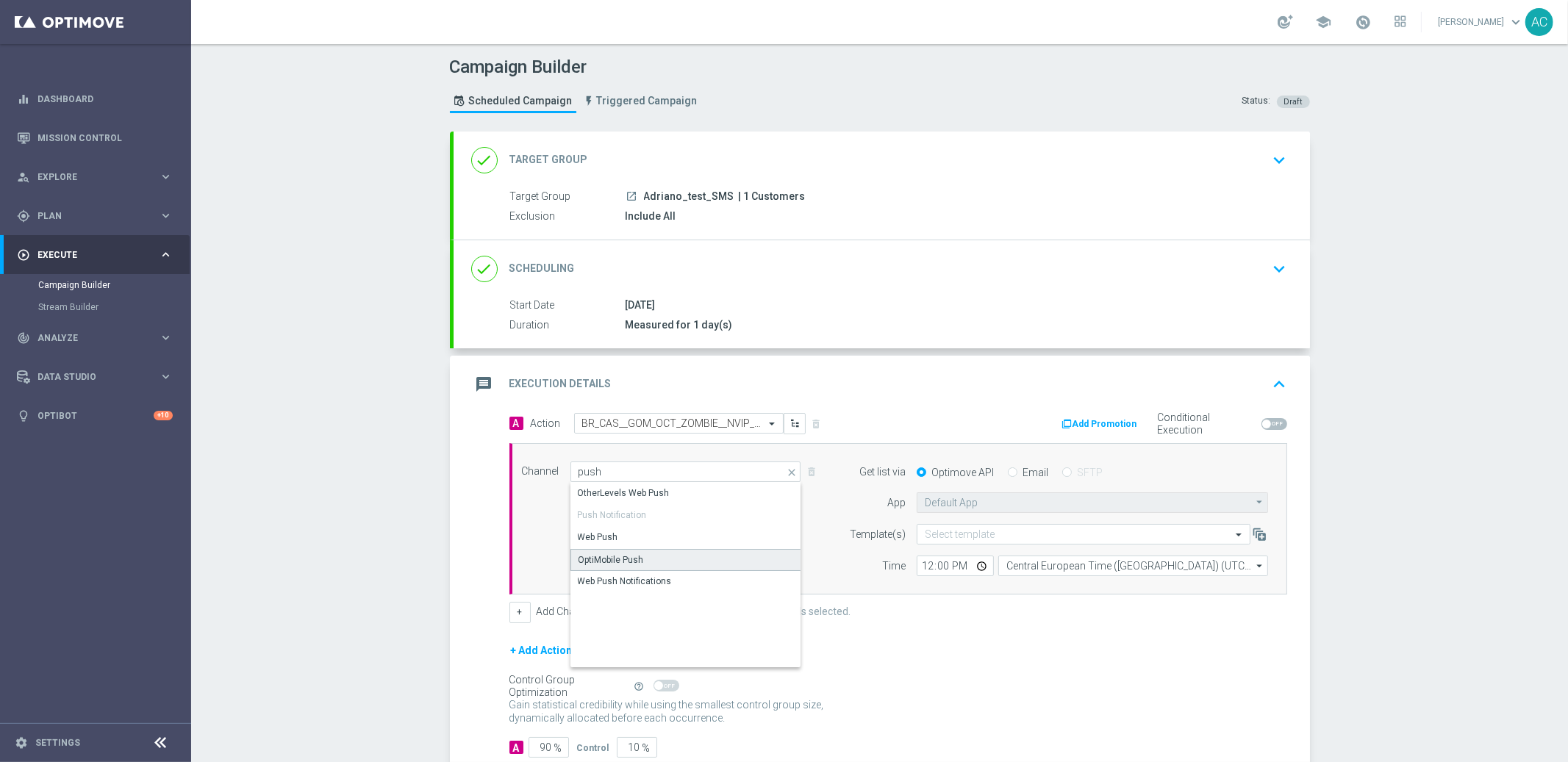
click at [712, 562] on div "OptiMobile Push" at bounding box center [686, 560] width 231 height 22
type input "OptiMobile Push"
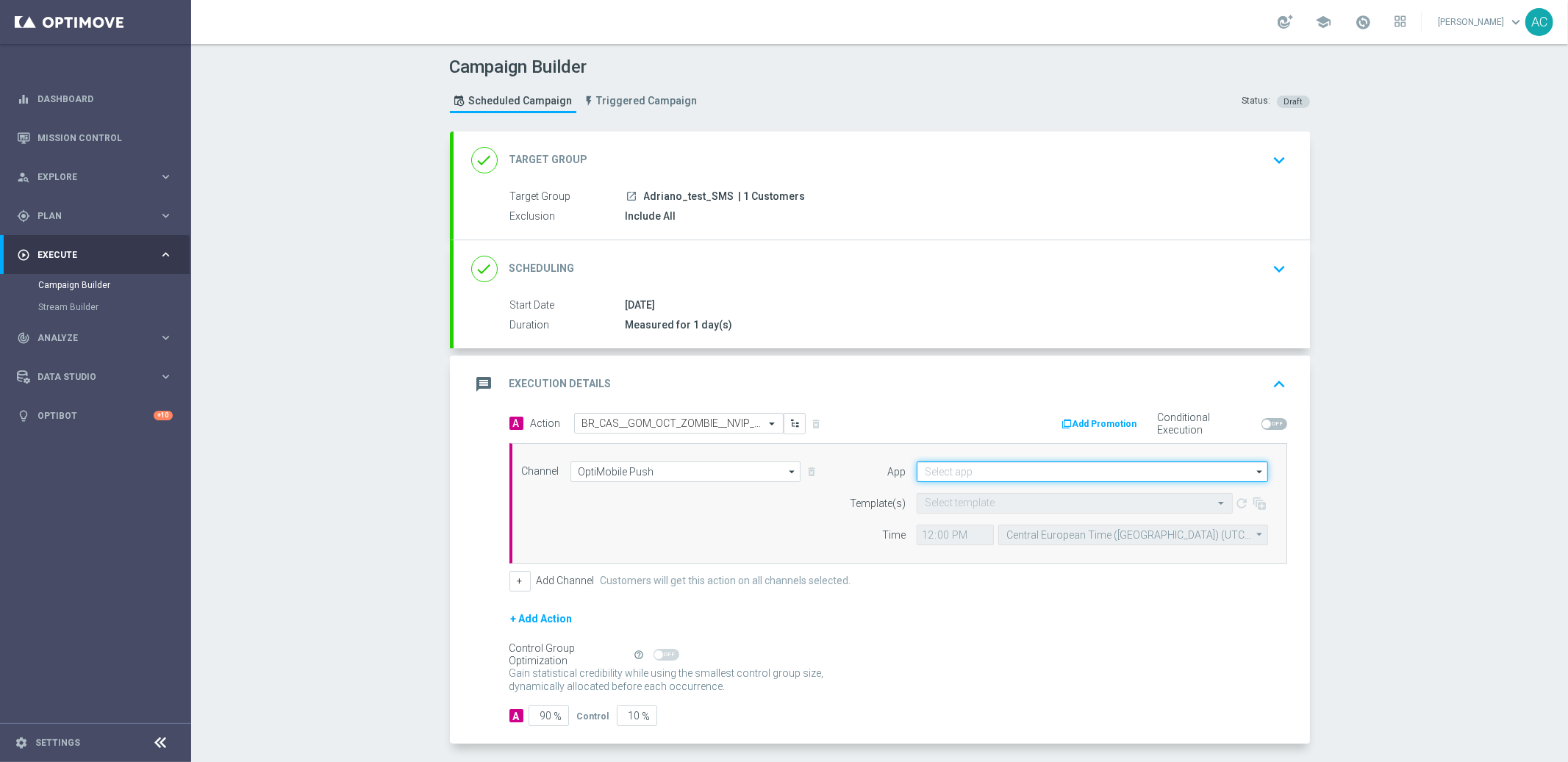
click at [966, 467] on input at bounding box center [1092, 472] width 351 height 21
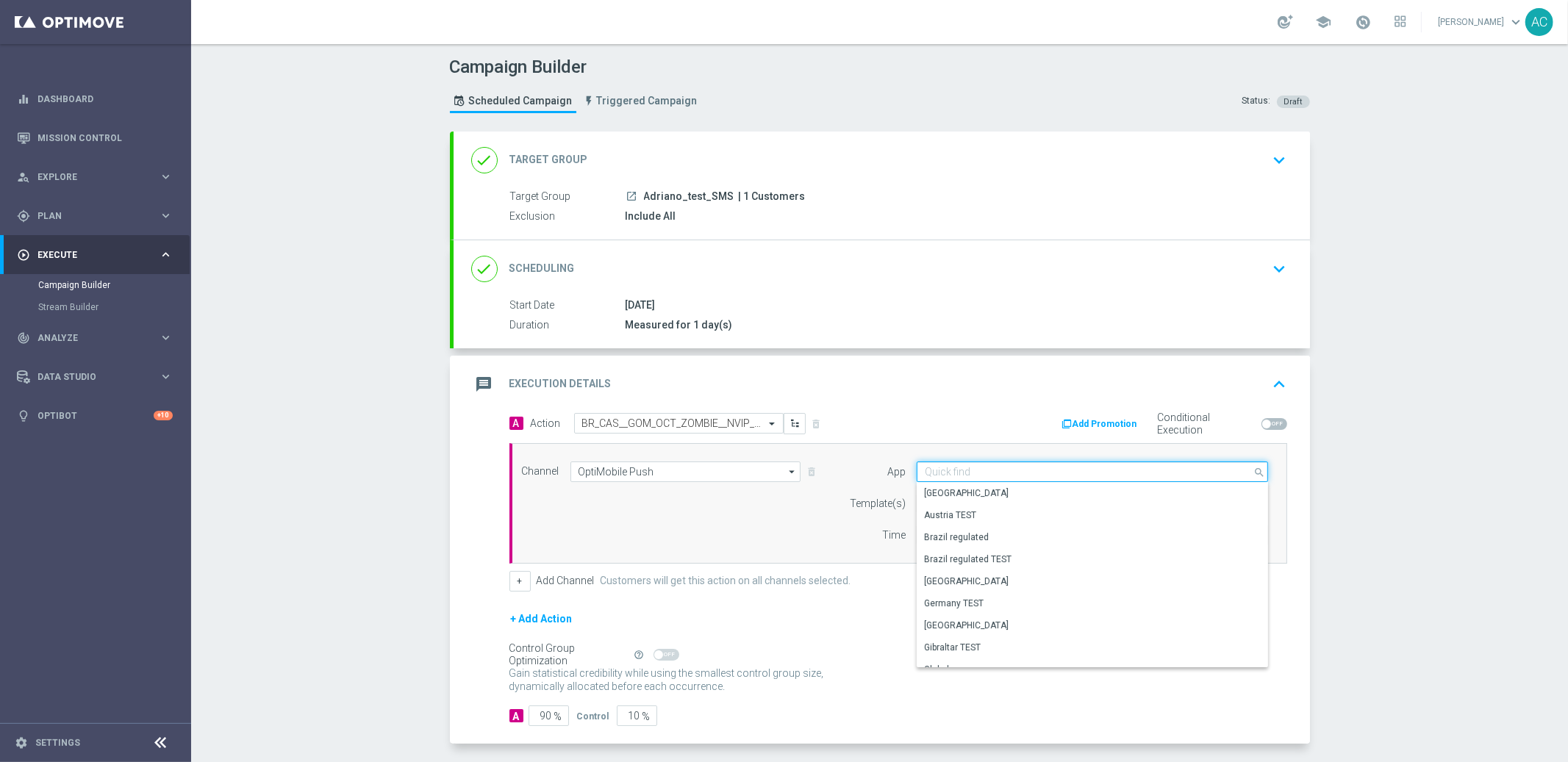
paste input "BR_CAS__GOM_OCT_ZOMBIE__NVIP_PUSH_TAC_GM"
type input "BR_CAS__GOM_OCT_ZOMBIE__NVIP_PUSH_TAC_GM"
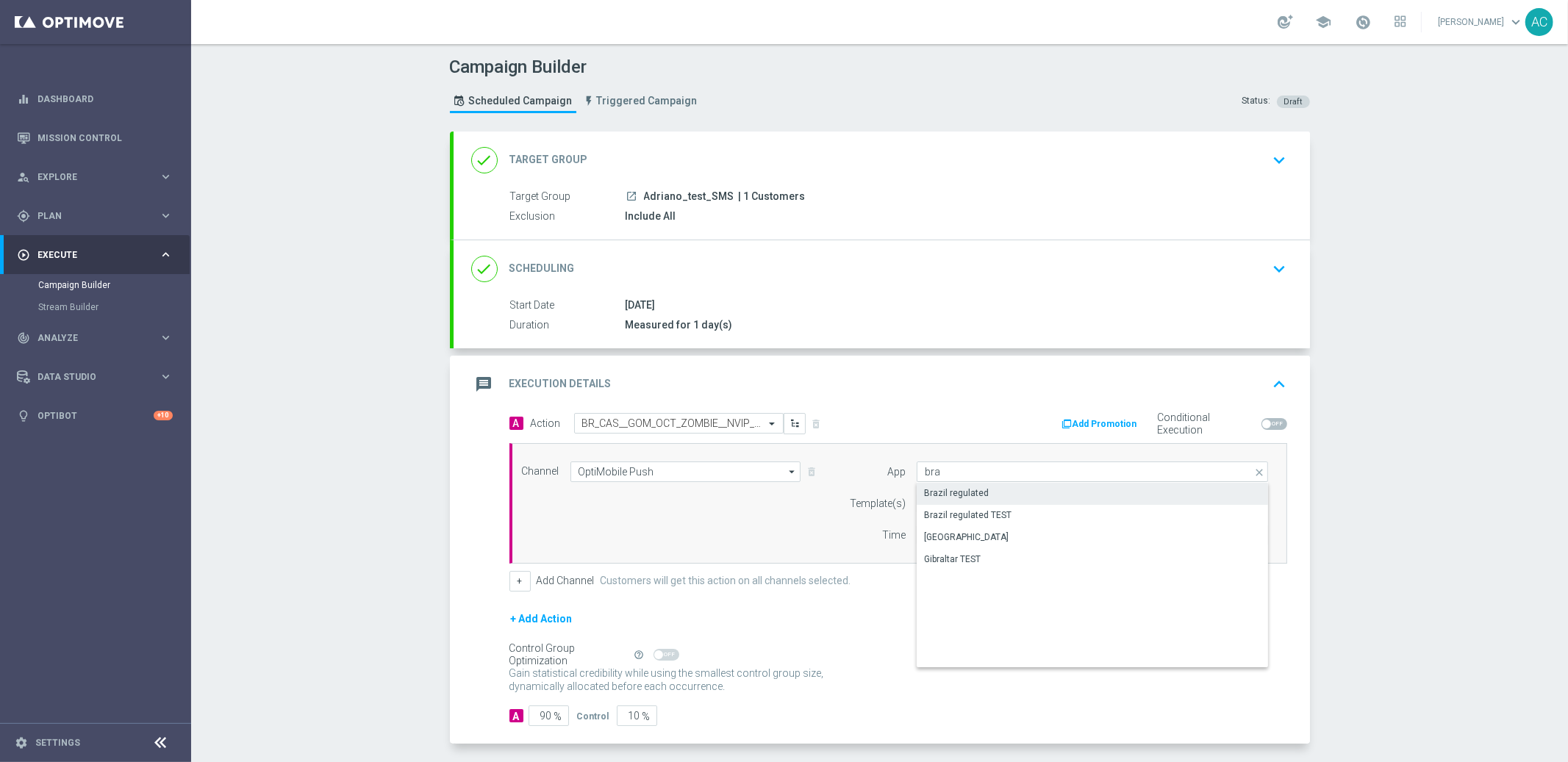
click at [1009, 491] on div "Brazil regulated" at bounding box center [1092, 493] width 352 height 21
type input "Brazil regulated"
click at [993, 511] on div "Select template" at bounding box center [1075, 503] width 316 height 21
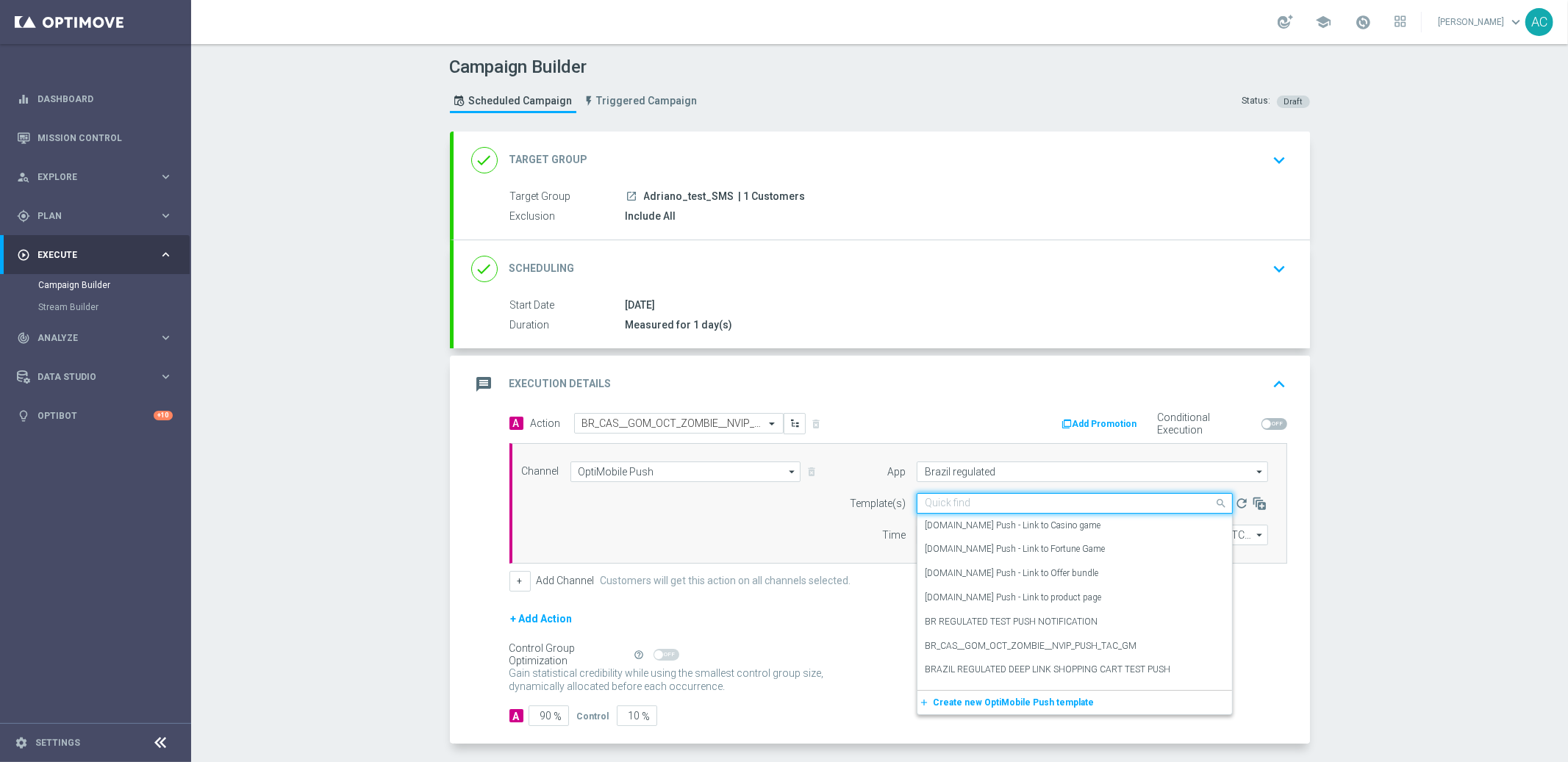
paste input "BR_CAS__GOM_OCT_ZOMBIE__NVIP_PUSH_TAC_GM"
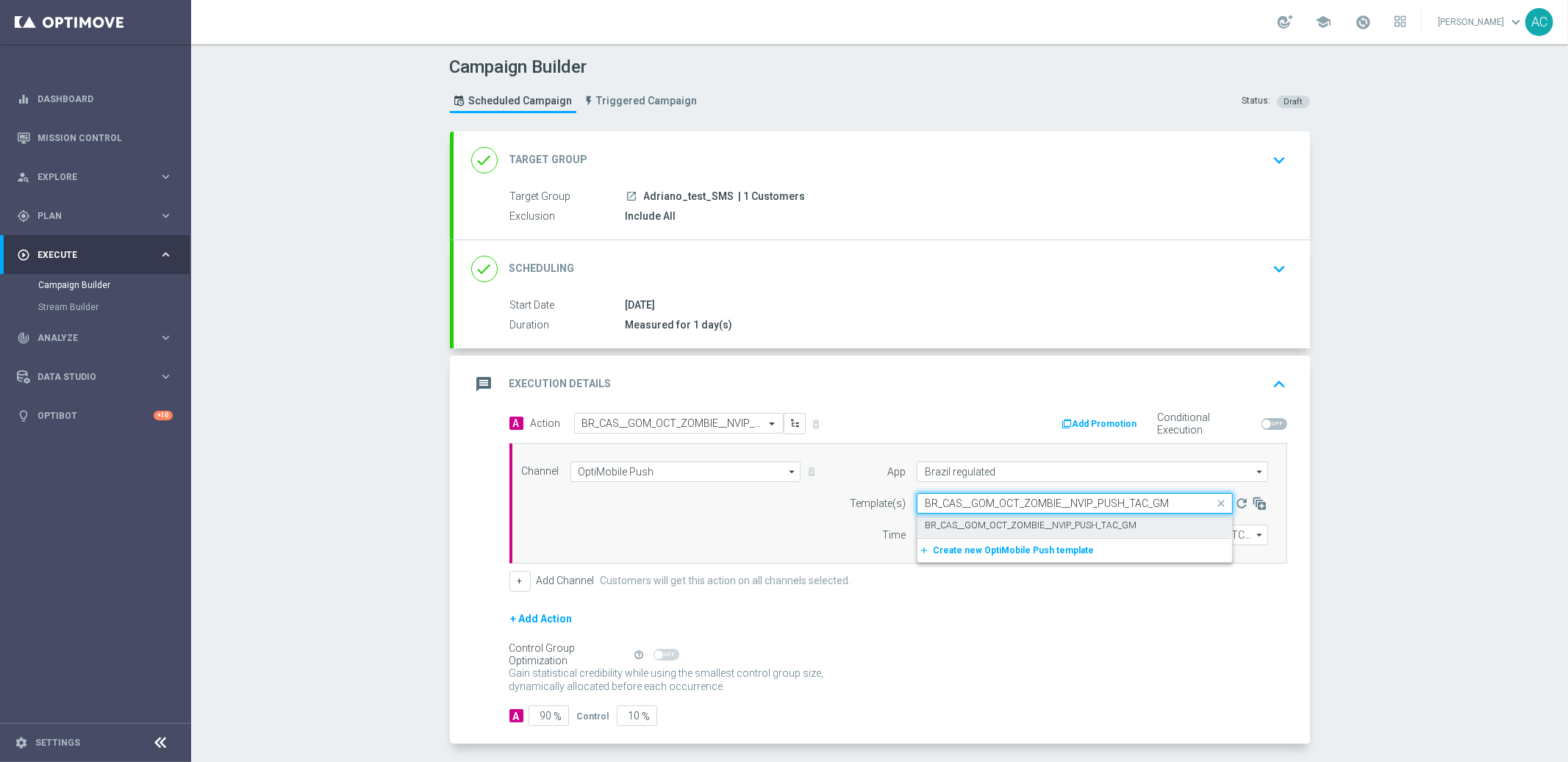
type input "BR_CAS__GOM_OCT_ZOMBIE__NVIP_PUSH_TAC_GM"
